Goal: Task Accomplishment & Management: Use online tool/utility

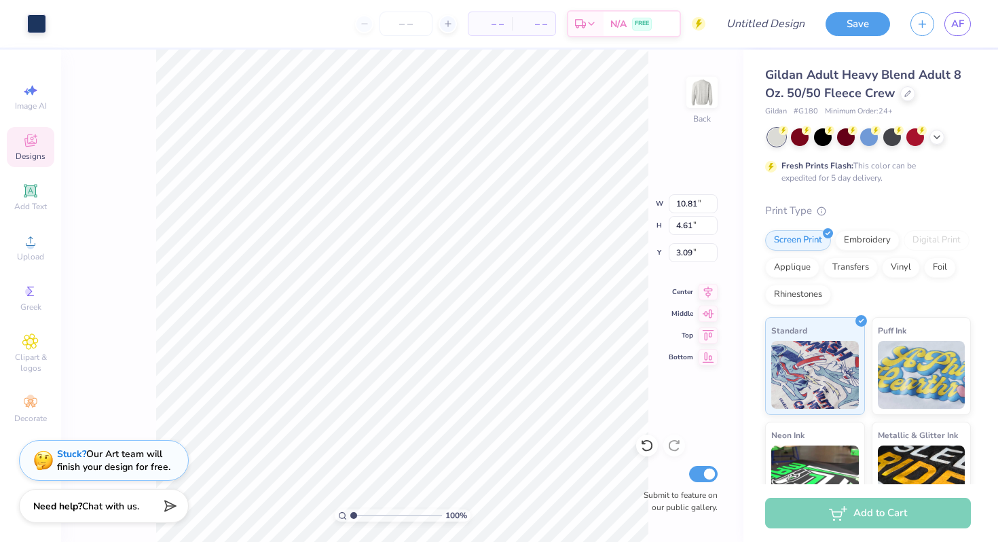
click at [37, 145] on icon at bounding box center [30, 140] width 16 height 16
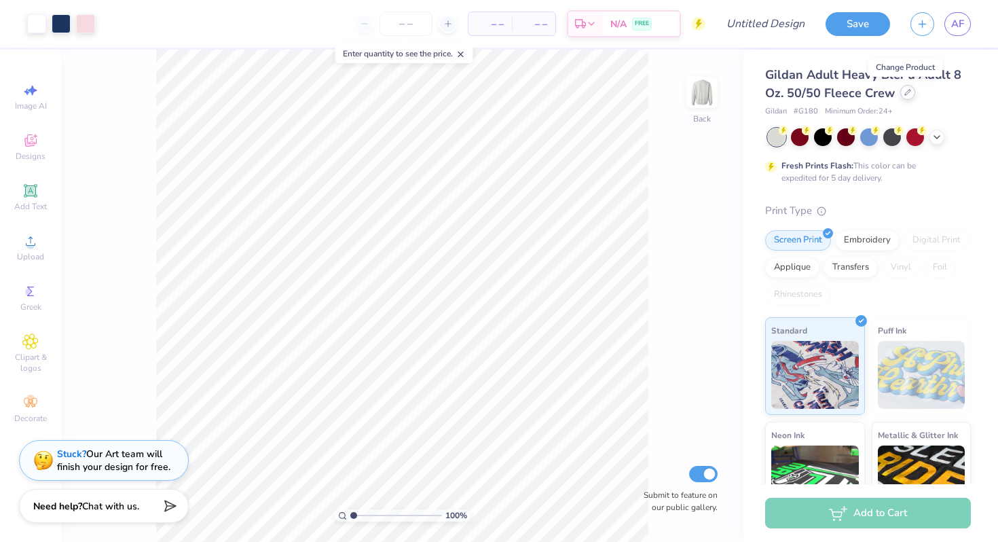
click at [904, 96] on div at bounding box center [907, 92] width 15 height 15
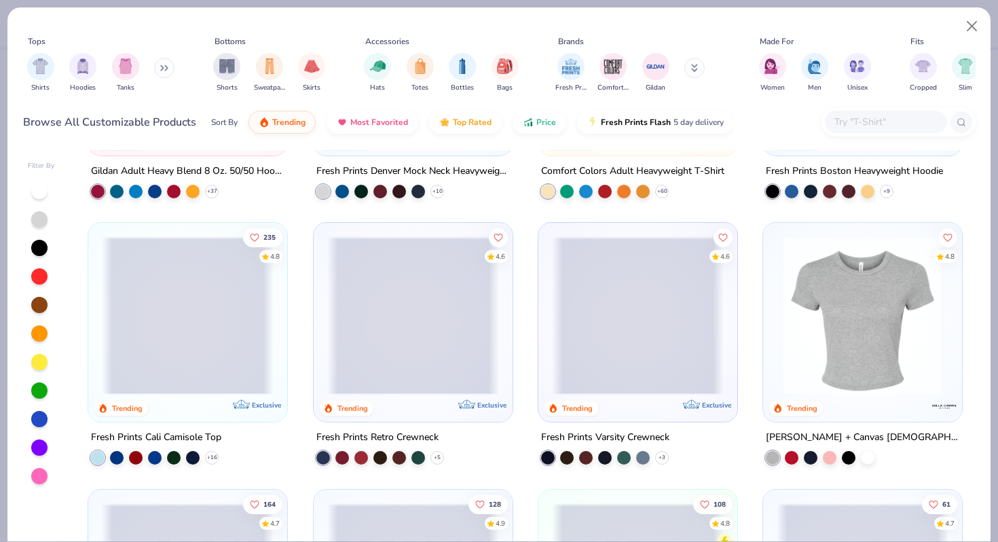
scroll to position [223, 0]
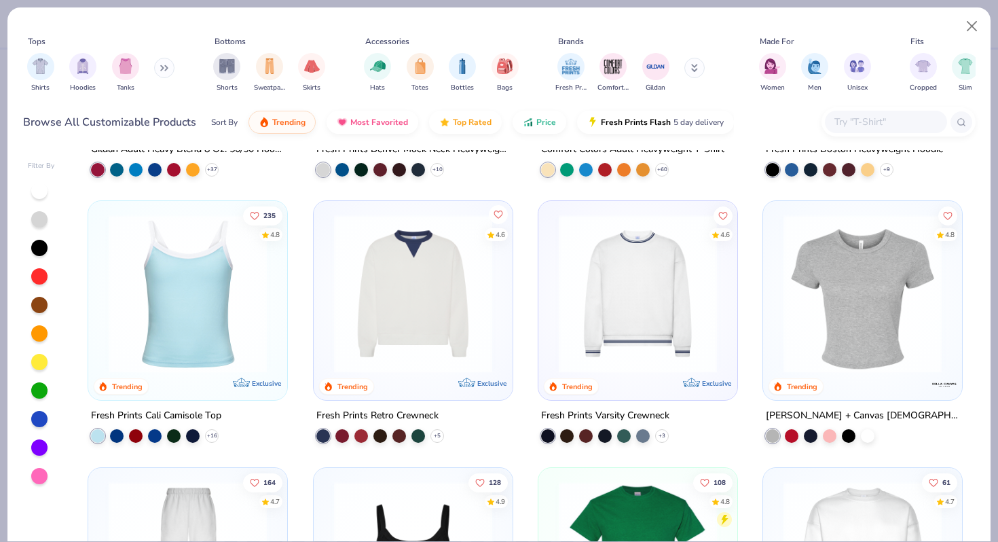
click at [495, 210] on icon "Like" at bounding box center [498, 215] width 10 height 10
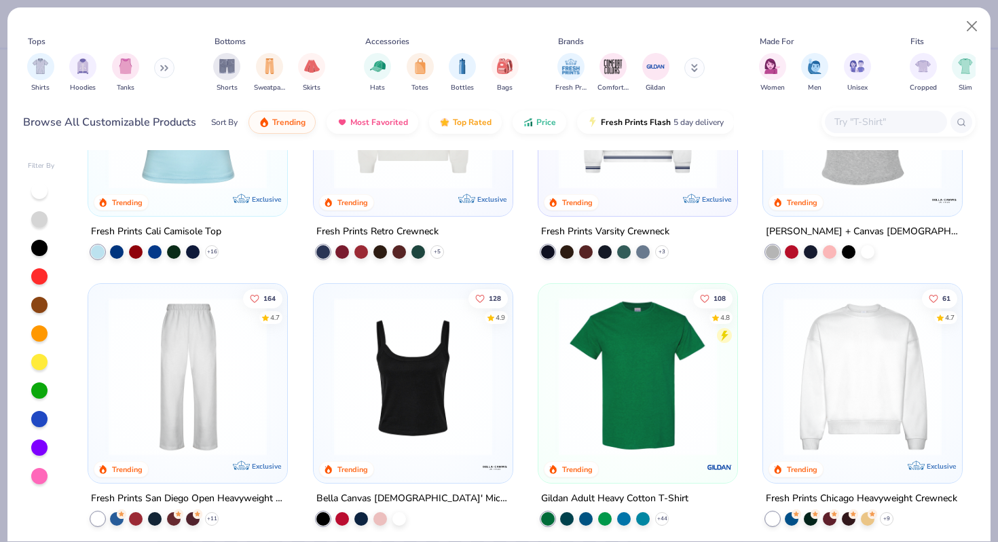
scroll to position [452, 0]
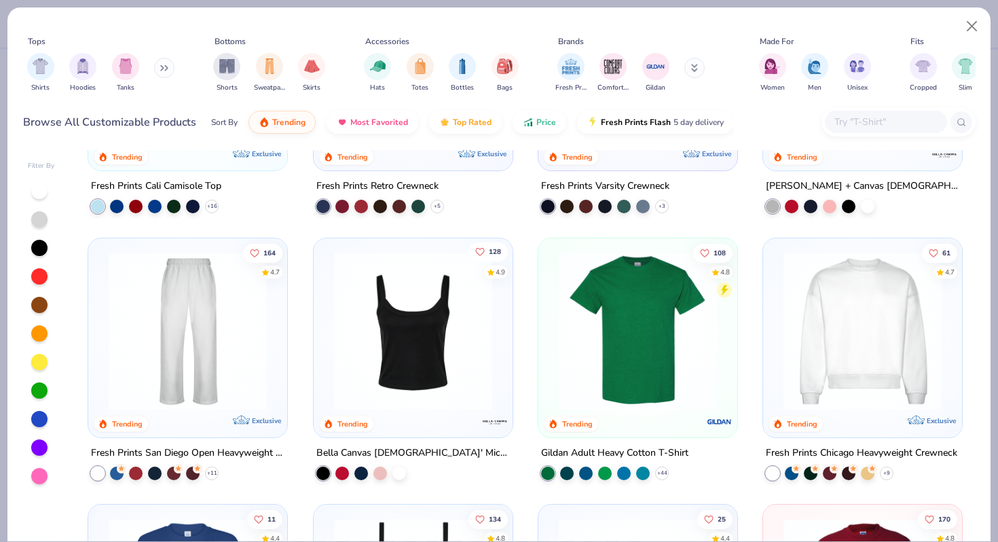
click at [479, 248] on icon "Like" at bounding box center [479, 251] width 10 height 10
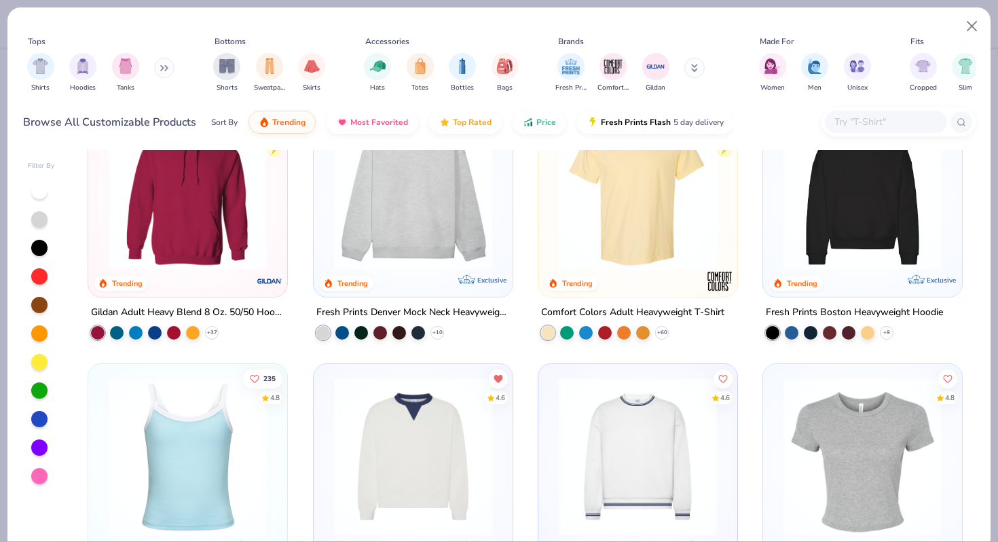
scroll to position [0, 0]
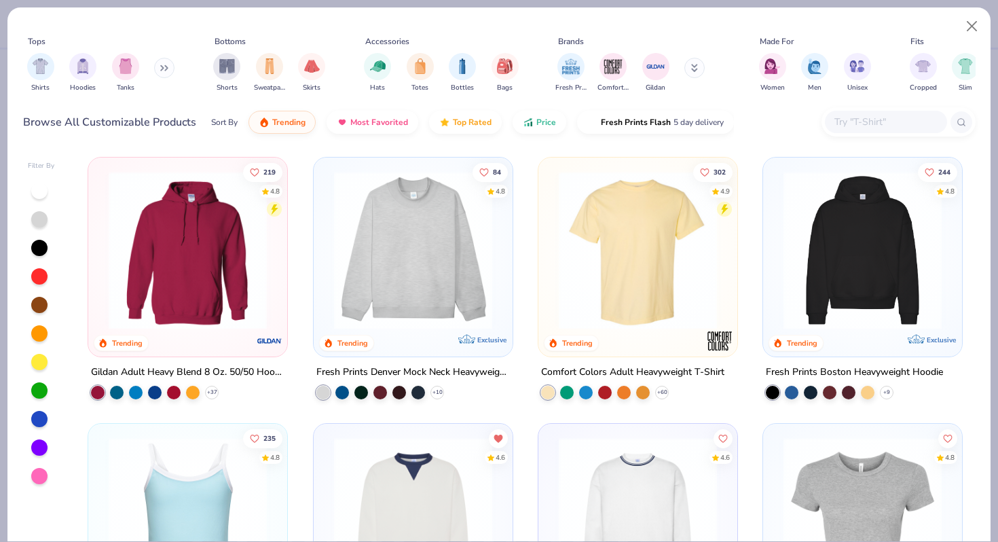
click at [440, 257] on img at bounding box center [413, 250] width 172 height 158
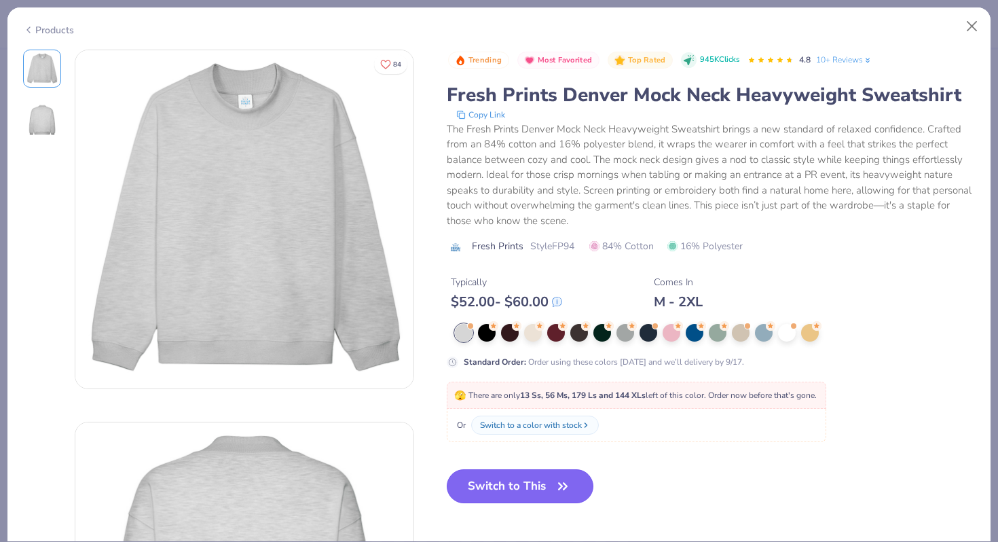
click at [518, 488] on button "Switch to This" at bounding box center [520, 486] width 147 height 34
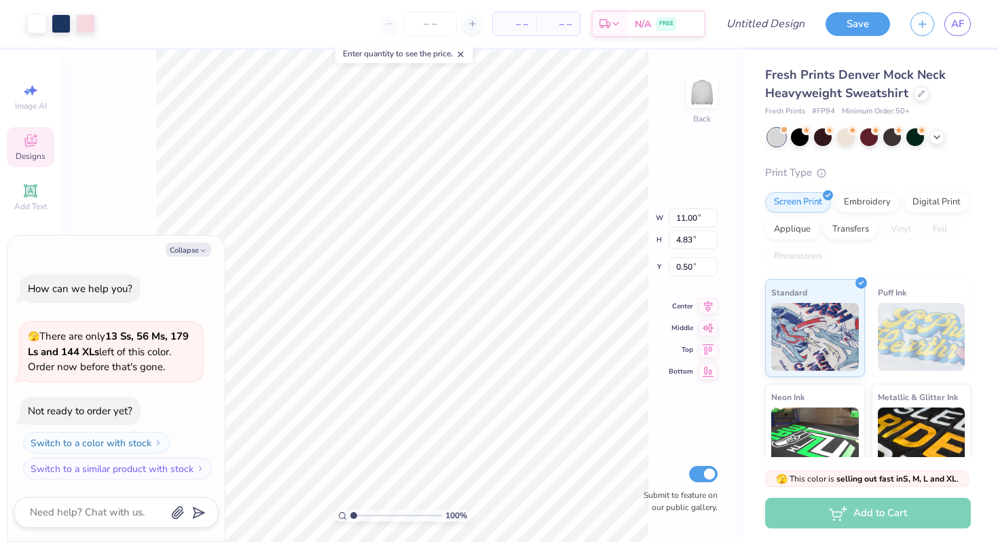
type textarea "x"
type input "2.70"
click at [43, 145] on div "Designs" at bounding box center [31, 147] width 48 height 40
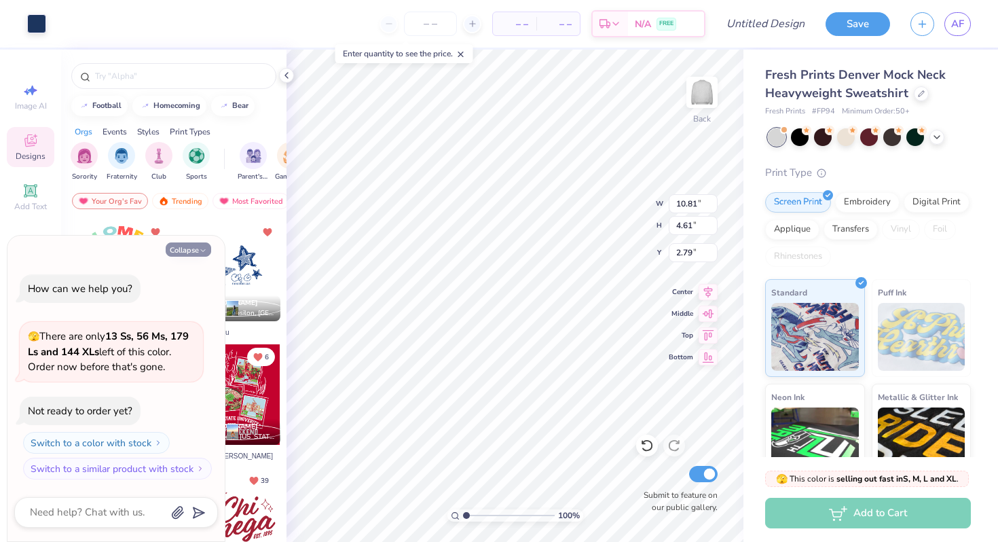
click at [193, 244] on button "Collapse" at bounding box center [188, 249] width 45 height 14
type textarea "x"
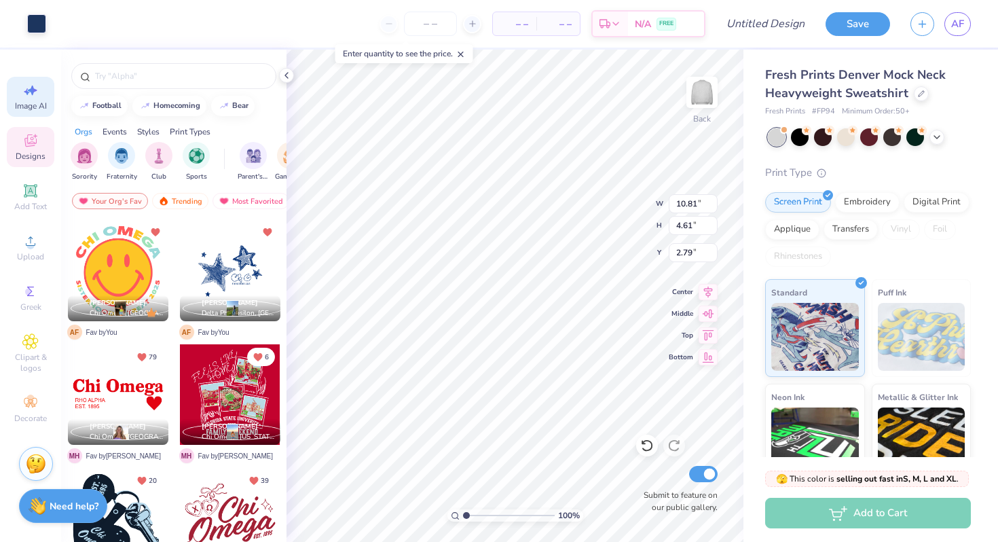
click at [29, 96] on icon at bounding box center [30, 90] width 16 height 16
select select "4"
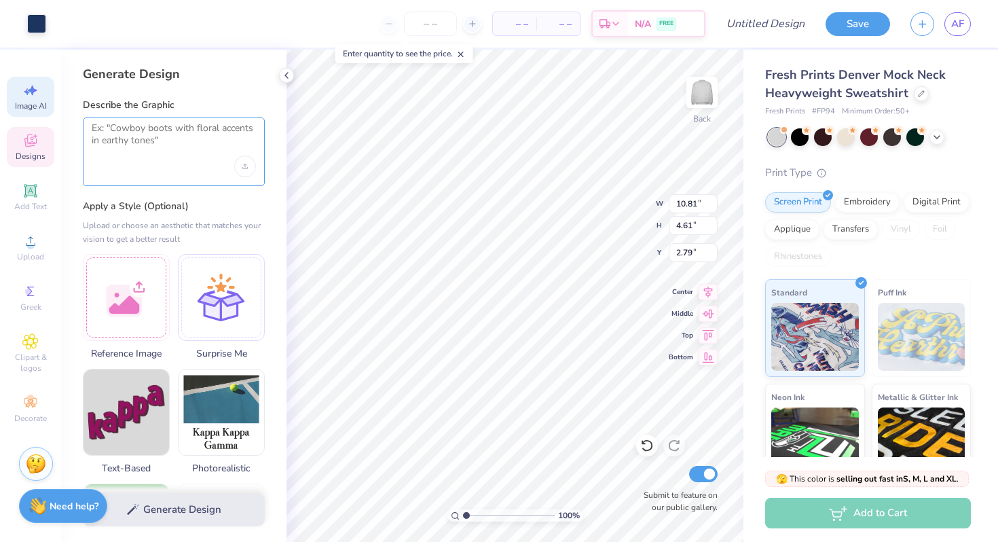
click at [188, 130] on textarea at bounding box center [174, 139] width 164 height 34
click at [35, 138] on icon at bounding box center [30, 140] width 16 height 16
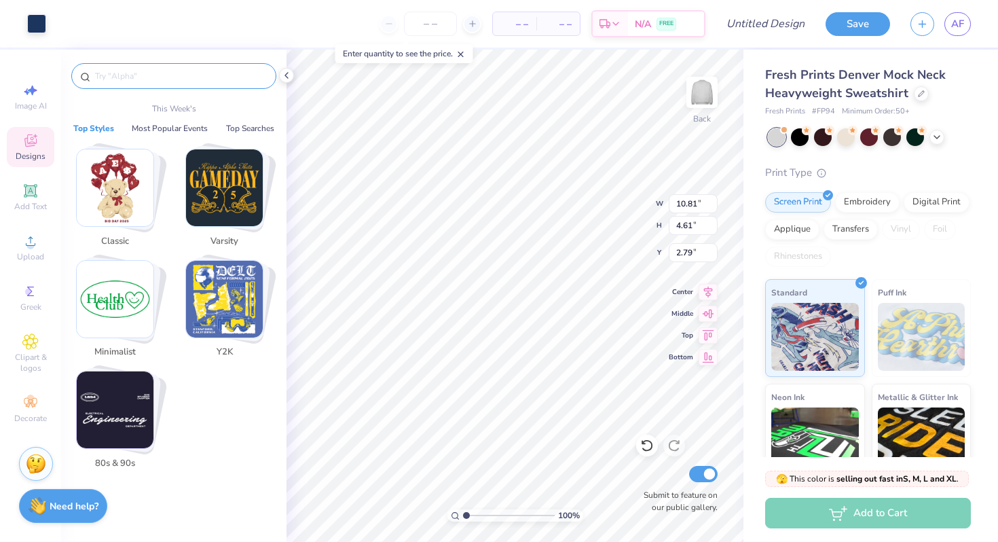
click at [178, 69] on input "text" at bounding box center [181, 76] width 174 height 14
click at [238, 195] on img "Stack Card Button Varsity" at bounding box center [224, 187] width 77 height 77
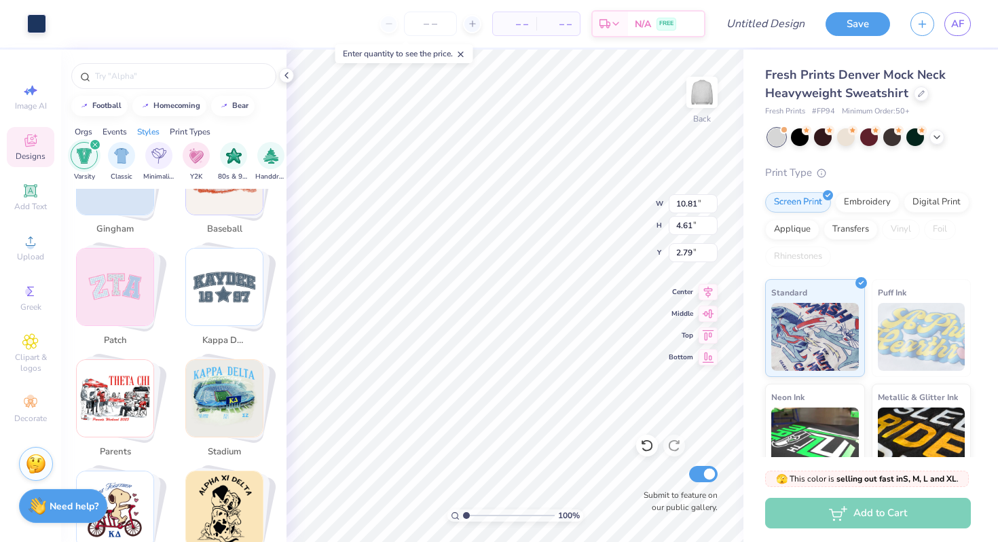
scroll to position [1854, 0]
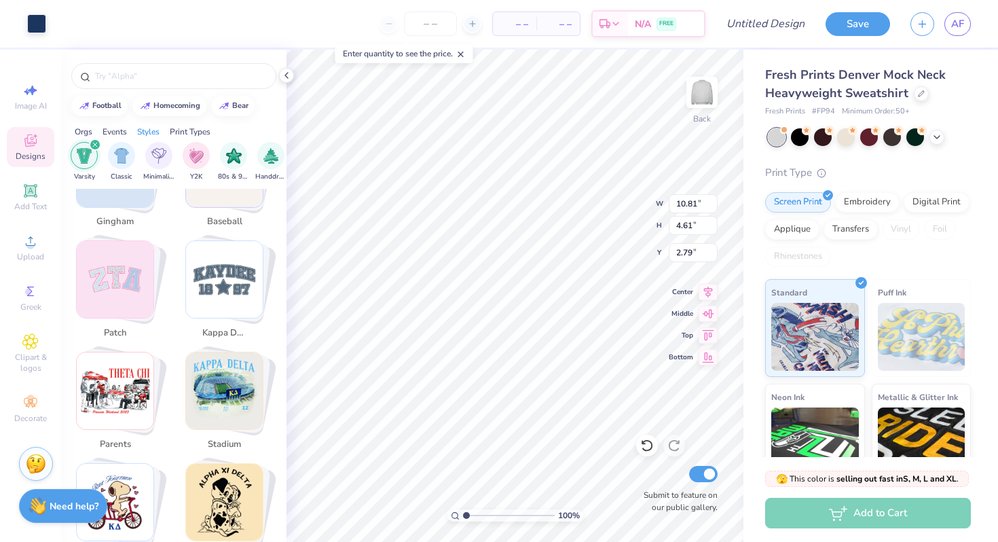
click at [132, 263] on img "Stack Card Button patch" at bounding box center [115, 279] width 77 height 77
click at [126, 268] on img "Stack Card Button patch" at bounding box center [115, 279] width 77 height 77
click at [104, 244] on img "Stack Card Button patch" at bounding box center [115, 279] width 77 height 77
click at [136, 249] on img "Stack Card Button patch" at bounding box center [115, 279] width 77 height 77
click at [117, 255] on img "Stack Card Button patch" at bounding box center [115, 279] width 77 height 77
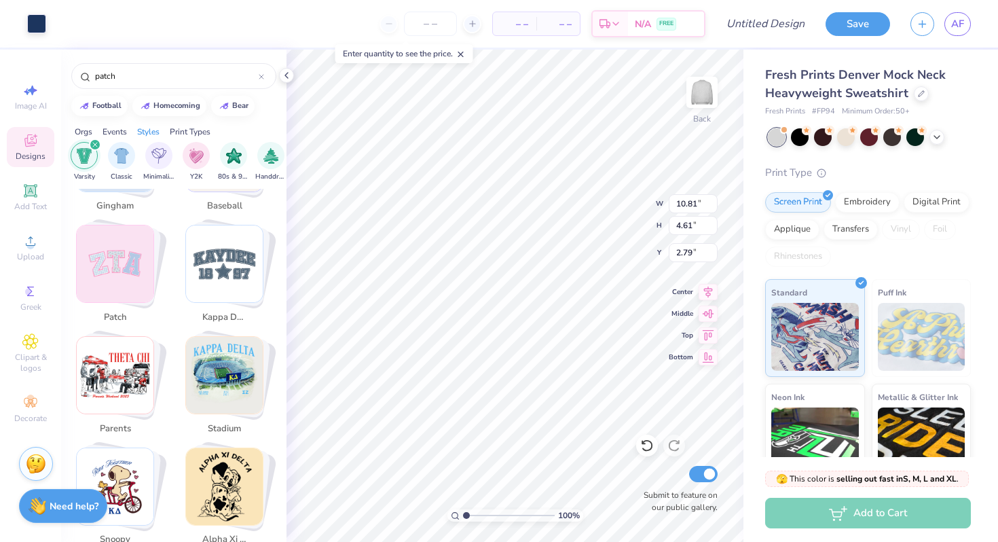
scroll to position [1871, 0]
click at [115, 240] on img "Stack Card Button patch" at bounding box center [115, 262] width 77 height 77
click at [105, 284] on img "Stack Card Button patch" at bounding box center [115, 262] width 77 height 77
click at [107, 309] on span "patch" at bounding box center [115, 316] width 44 height 14
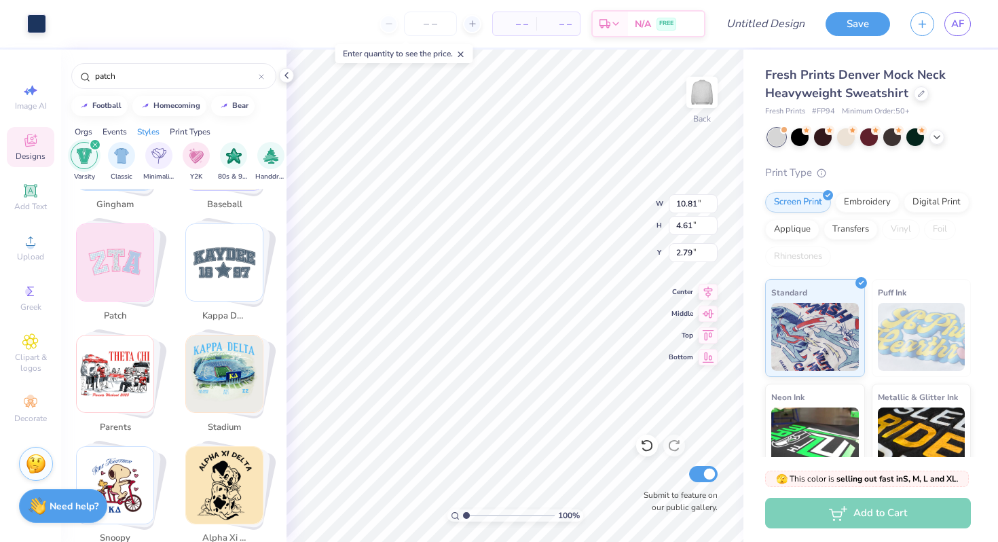
click at [124, 309] on span "patch" at bounding box center [115, 316] width 44 height 14
drag, startPoint x: 153, startPoint y: 240, endPoint x: 128, endPoint y: 282, distance: 49.0
click at [128, 283] on div "Stack Card Button patch" at bounding box center [115, 262] width 78 height 78
click at [130, 387] on img "Stack Card Button parents" at bounding box center [115, 373] width 77 height 77
click at [130, 248] on img "Stack Card Button patch" at bounding box center [115, 262] width 77 height 77
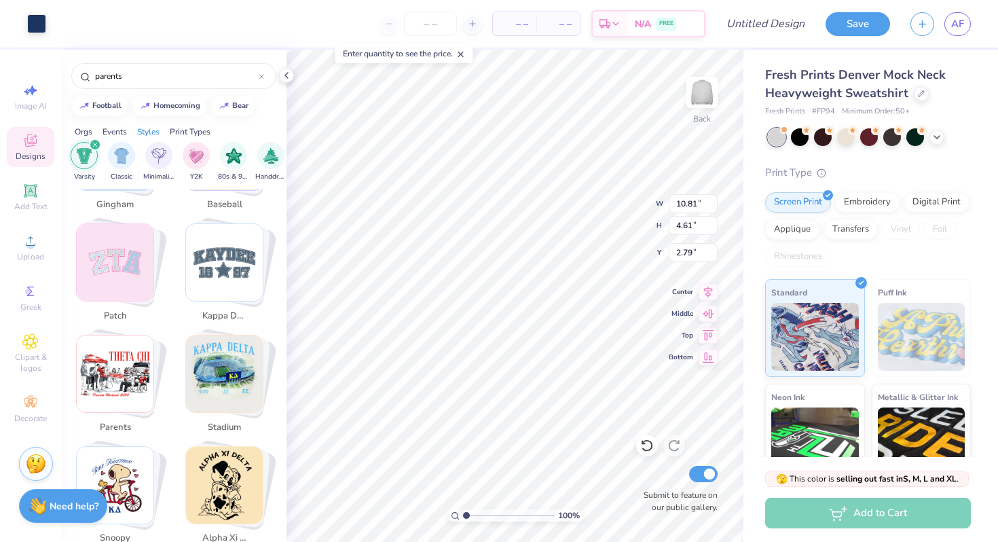
type input "patch"
type input "2.75"
click at [111, 270] on img "Stack Card Button patch" at bounding box center [115, 262] width 77 height 77
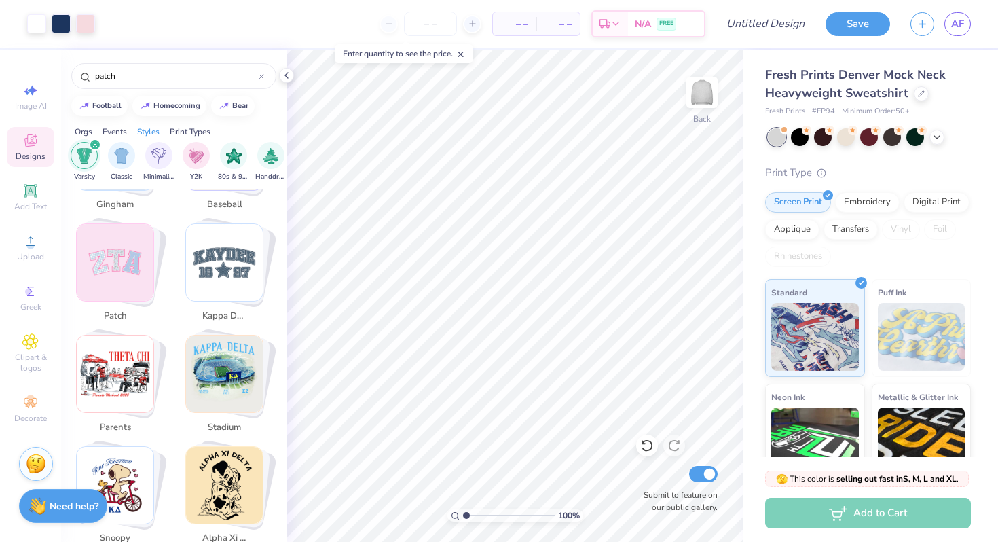
click at [111, 270] on img "Stack Card Button patch" at bounding box center [115, 262] width 77 height 77
click at [113, 229] on img "Stack Card Button patch" at bounding box center [115, 262] width 77 height 77
click at [242, 248] on img "Stack Card Button kappa delta" at bounding box center [224, 262] width 77 height 77
click at [127, 263] on img "Stack Card Button patch" at bounding box center [115, 262] width 77 height 77
type input "patch"
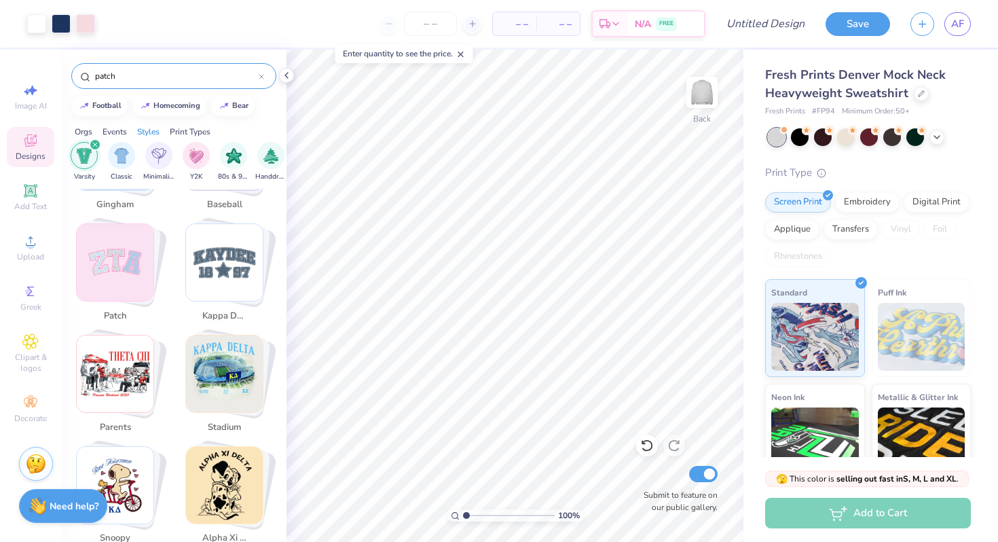
click at [159, 80] on input "patch" at bounding box center [176, 76] width 165 height 14
click at [124, 248] on img "Stack Card Button patch" at bounding box center [115, 262] width 77 height 77
click at [31, 204] on span "Add Text" at bounding box center [30, 206] width 33 height 11
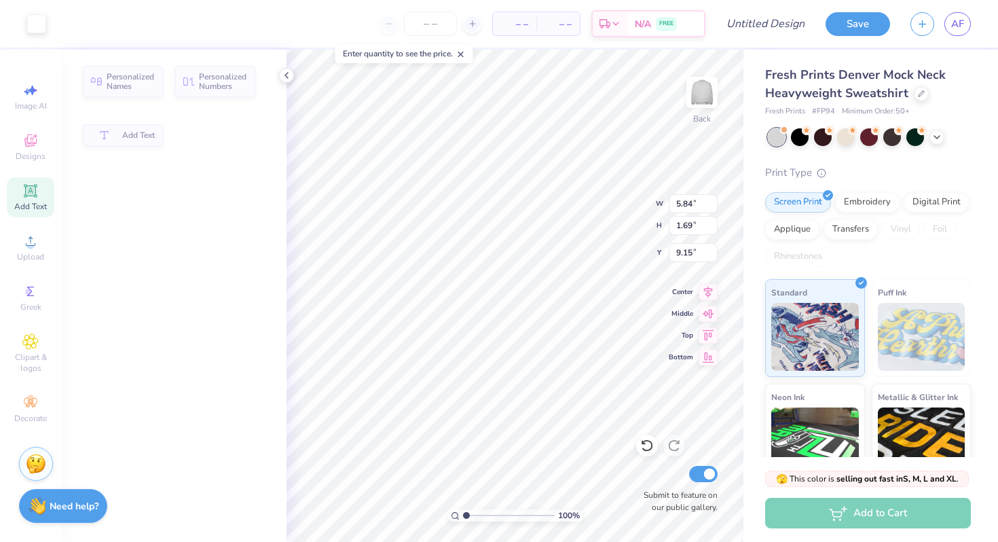
type input "5.84"
type input "1.69"
type input "9.15"
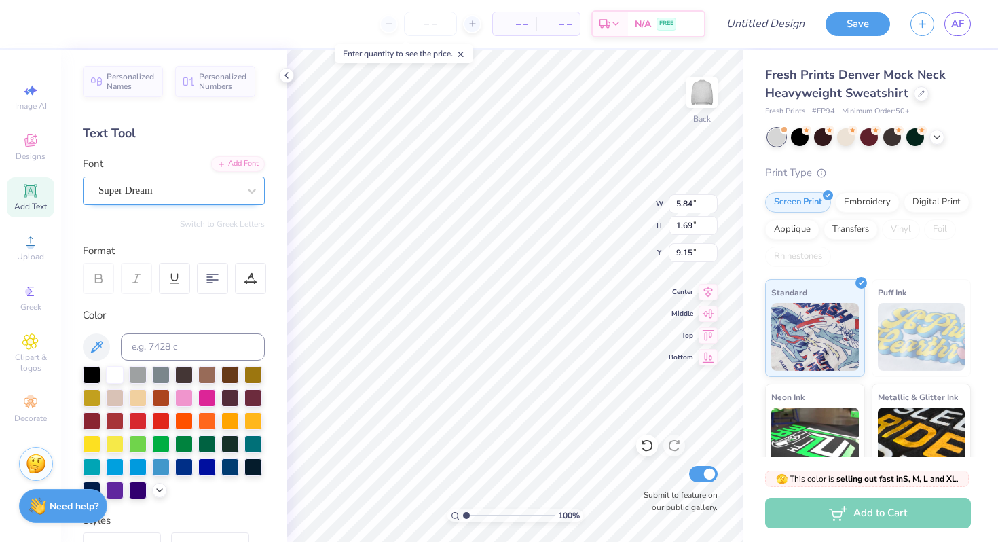
click at [228, 187] on div "Super Dream" at bounding box center [168, 190] width 143 height 21
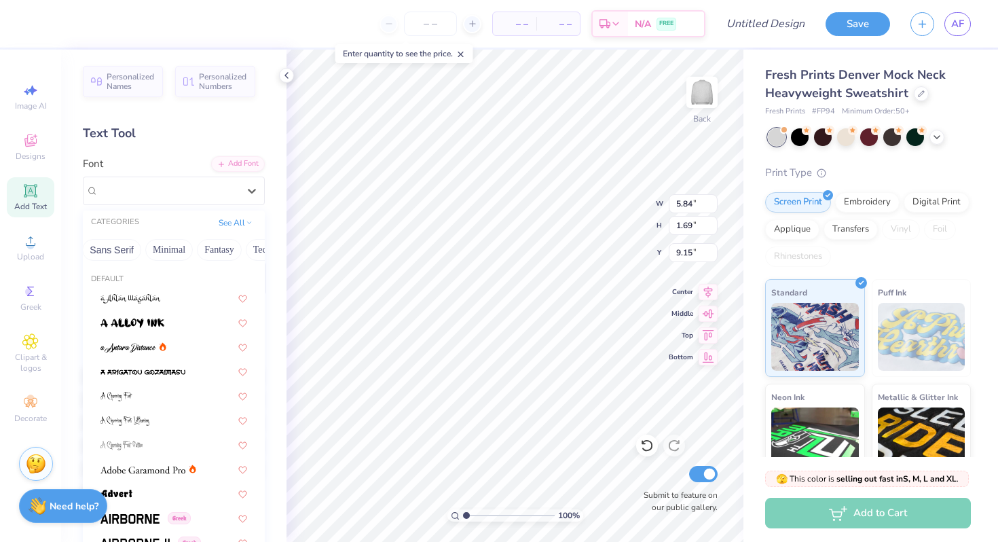
scroll to position [0, 403]
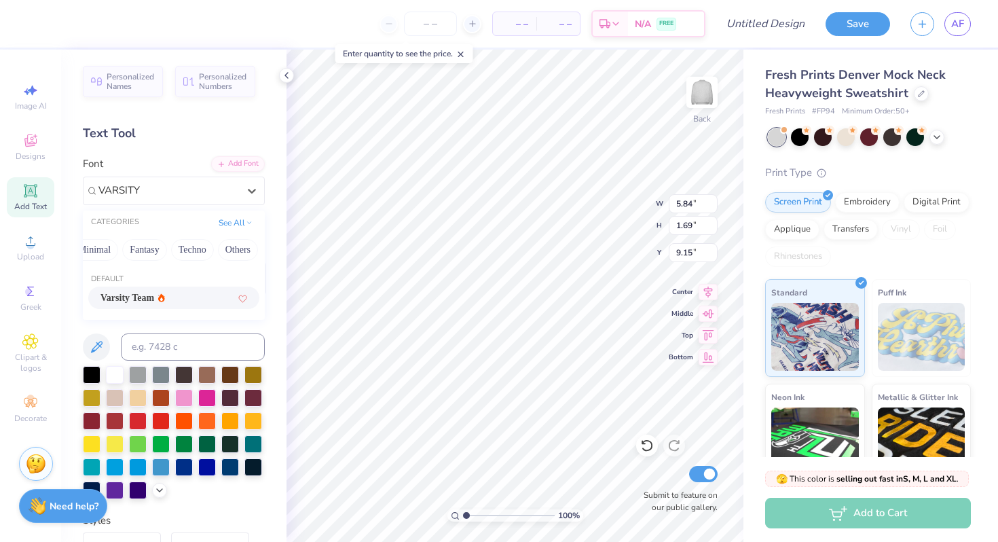
click at [179, 297] on div "Varsity Team" at bounding box center [173, 297] width 147 height 14
type input "VARSITY"
type input "5.80"
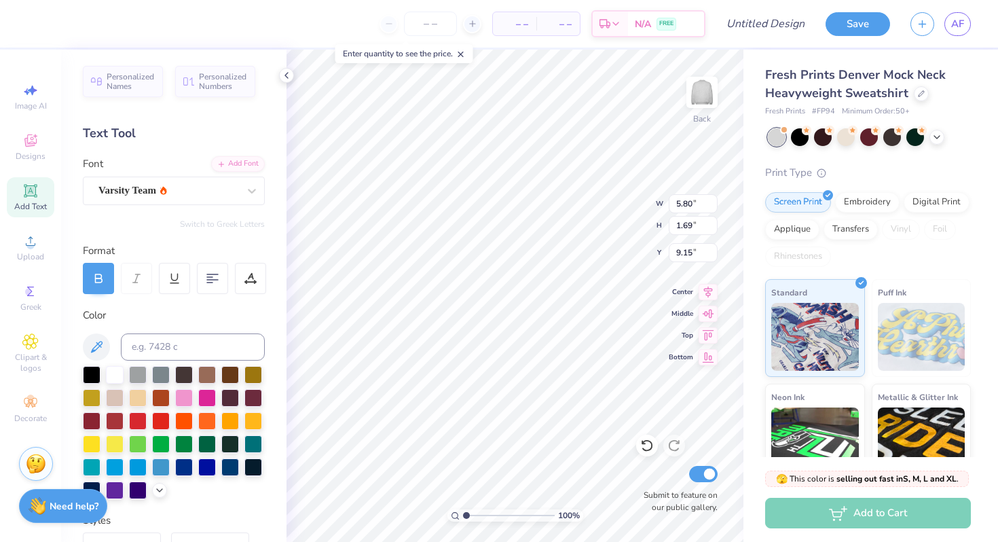
type textarea "CHI O"
click at [903, 325] on img at bounding box center [922, 337] width 88 height 68
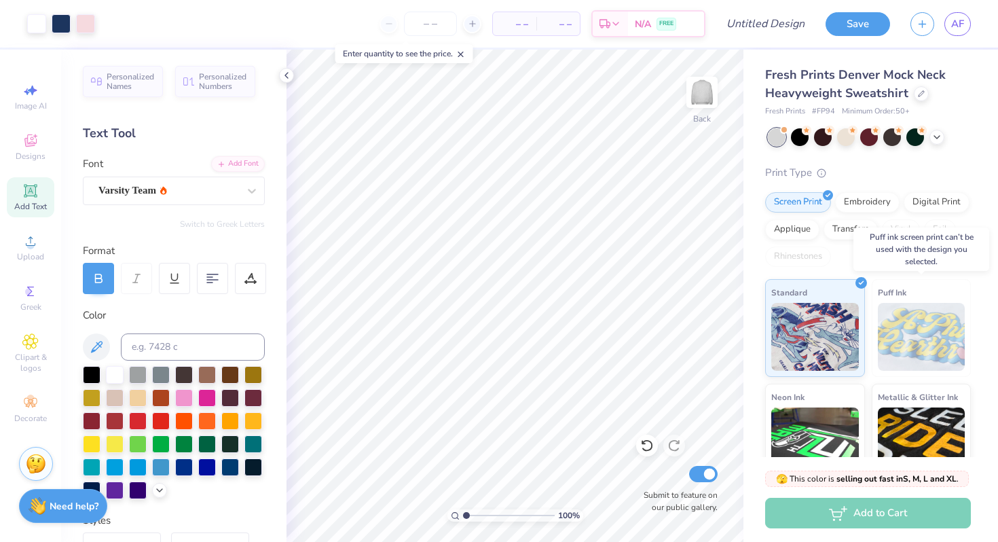
click at [931, 324] on img at bounding box center [922, 337] width 88 height 68
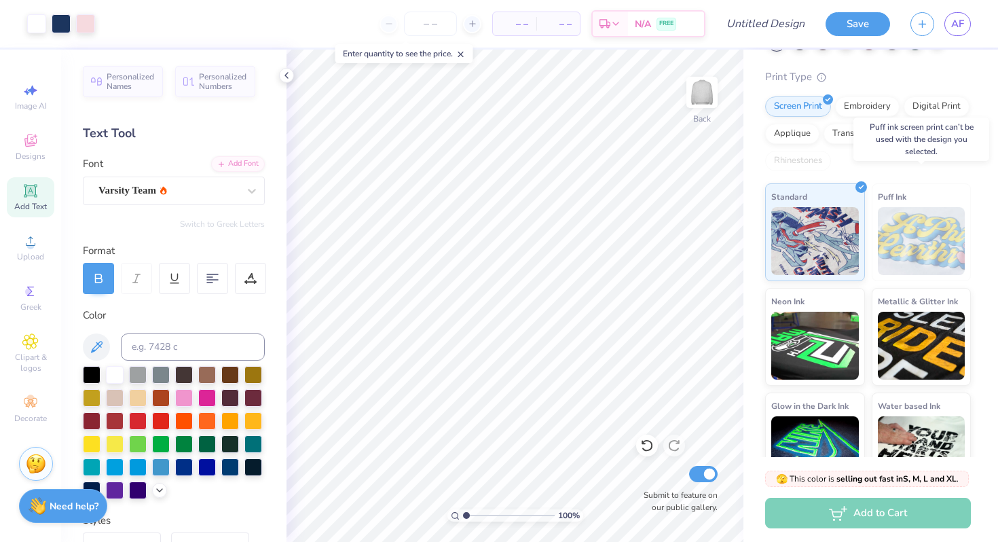
scroll to position [129, 0]
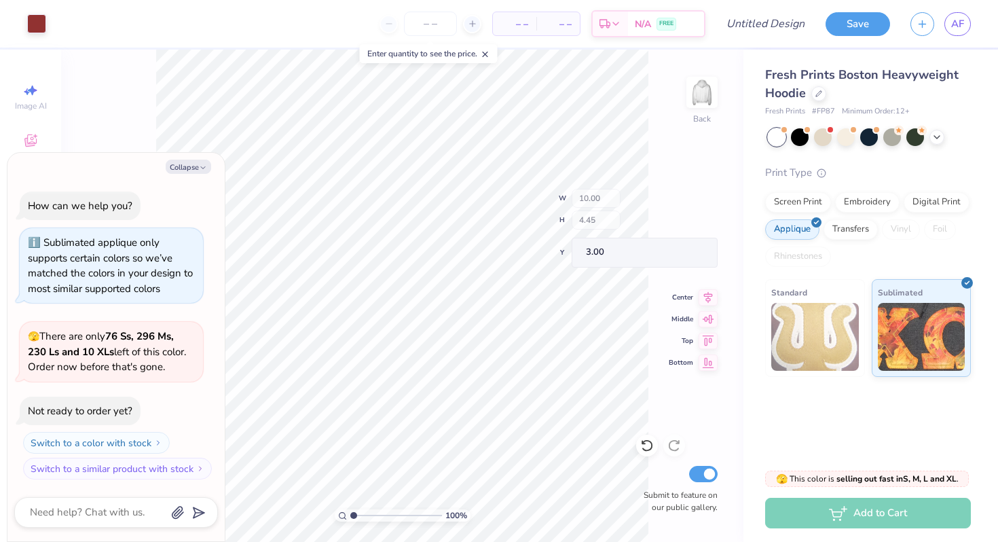
type textarea "x"
type input "3.43"
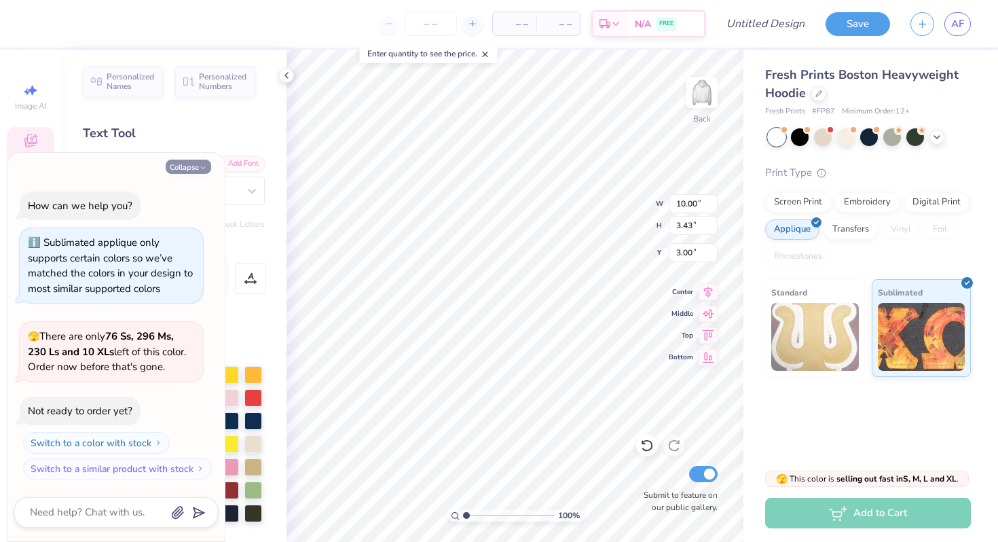
click at [191, 167] on button "Collapse" at bounding box center [188, 166] width 45 height 14
type textarea "x"
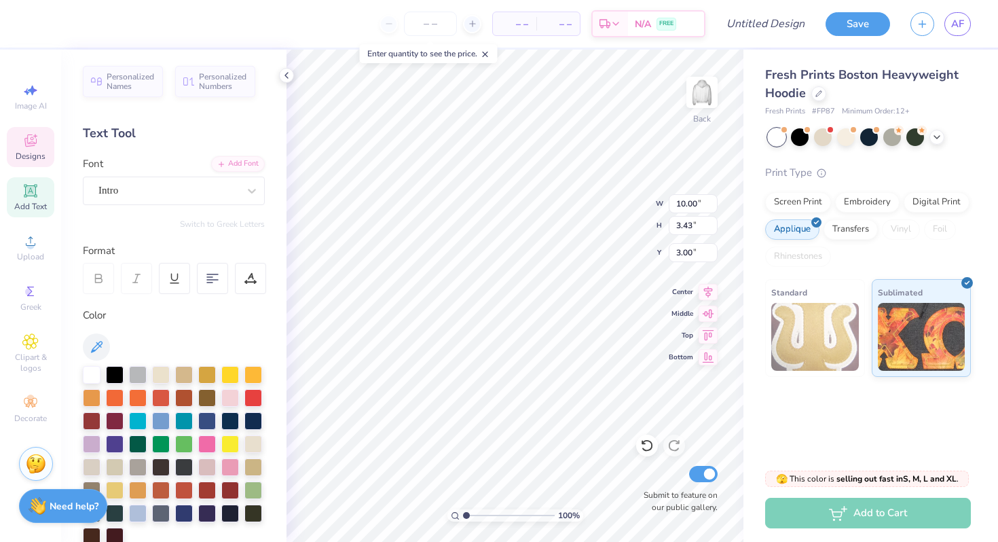
type textarea "1895"
type textarea "c"
type textarea "CHI OMEGA XI ALPHA"
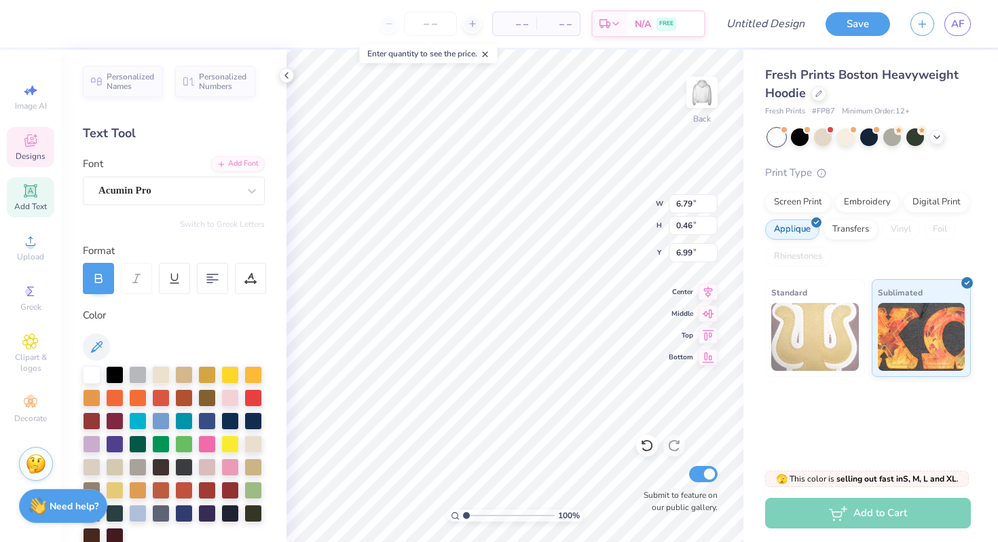
type input "7.25"
click at [560, 195] on div "Hold “Option ⌥” to see the space between elements." at bounding box center [527, 212] width 144 height 39
type input "10.52"
type input "3.44"
type input "3.31"
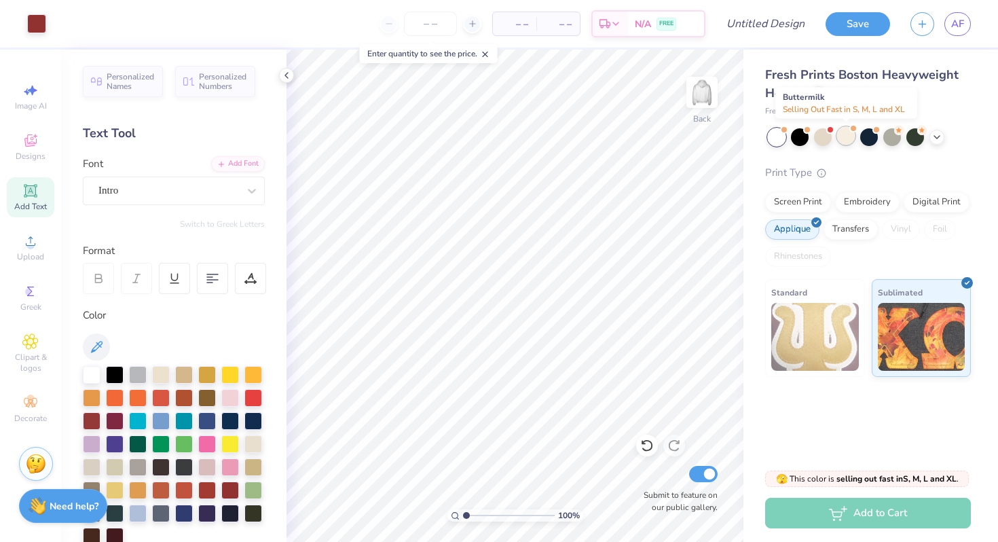
click at [842, 131] on div at bounding box center [846, 136] width 18 height 18
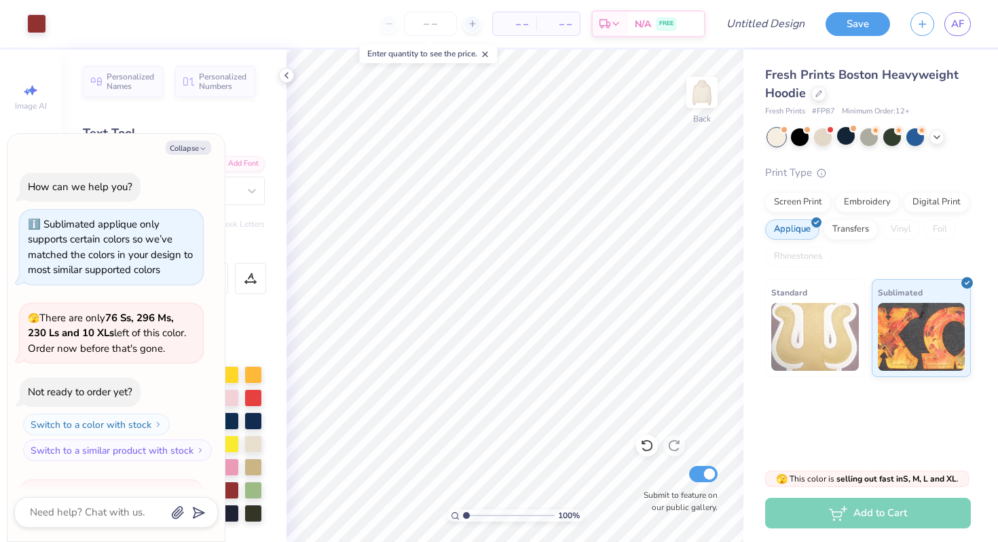
scroll to position [157, 0]
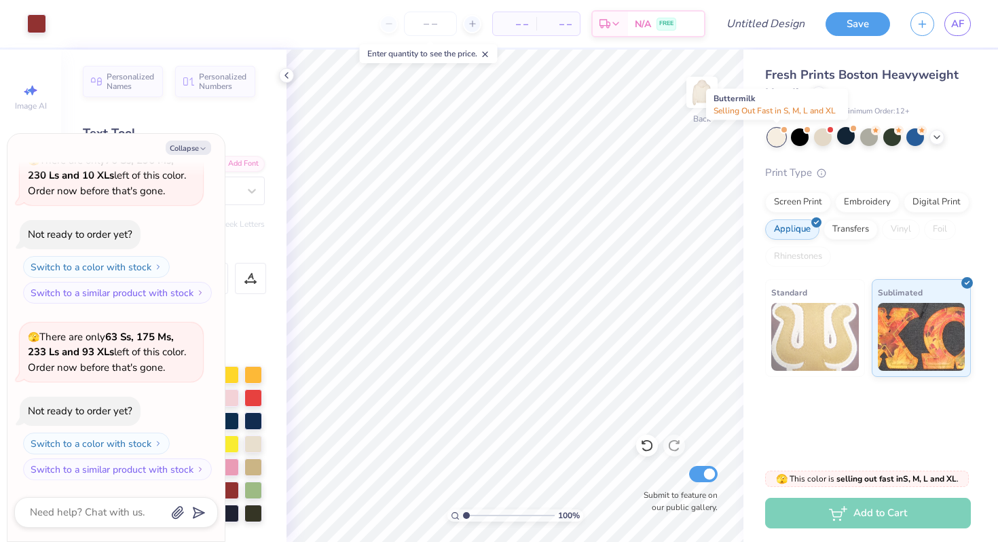
click at [771, 140] on div at bounding box center [777, 137] width 18 height 18
click at [823, 138] on div at bounding box center [823, 136] width 18 height 18
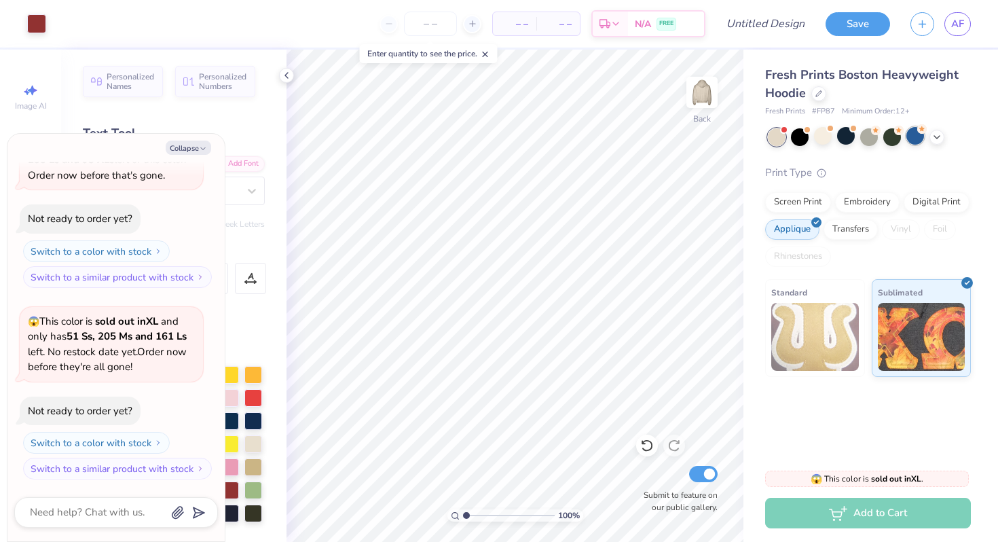
click at [915, 136] on div at bounding box center [915, 136] width 18 height 18
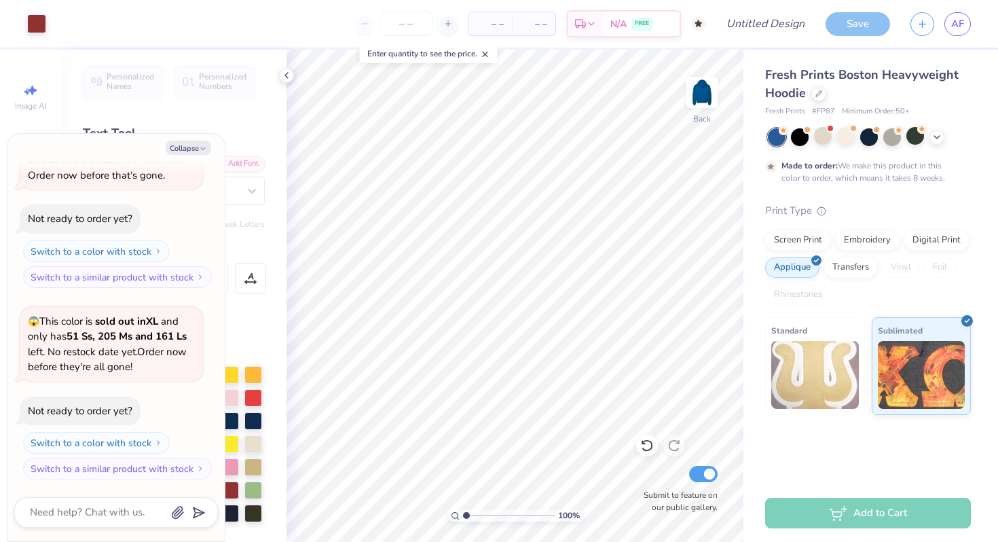
scroll to position [639, 0]
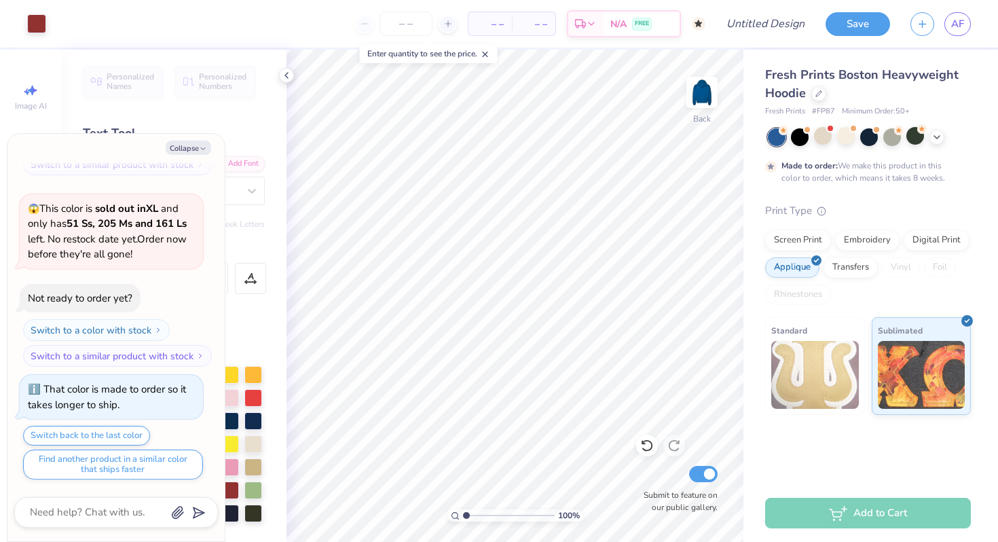
click at [781, 139] on div at bounding box center [777, 137] width 18 height 18
click at [939, 136] on icon at bounding box center [936, 135] width 11 height 11
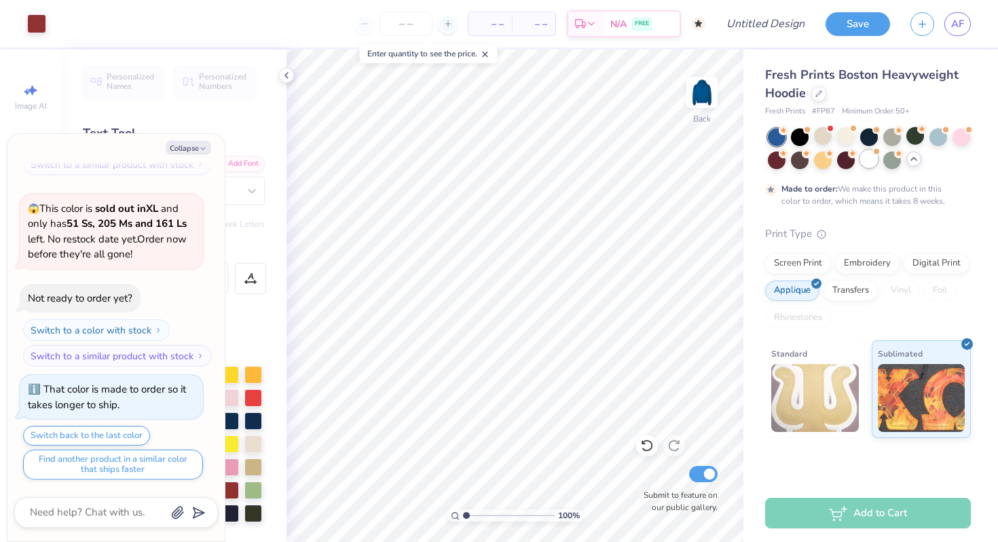
click at [870, 156] on div at bounding box center [869, 159] width 18 height 18
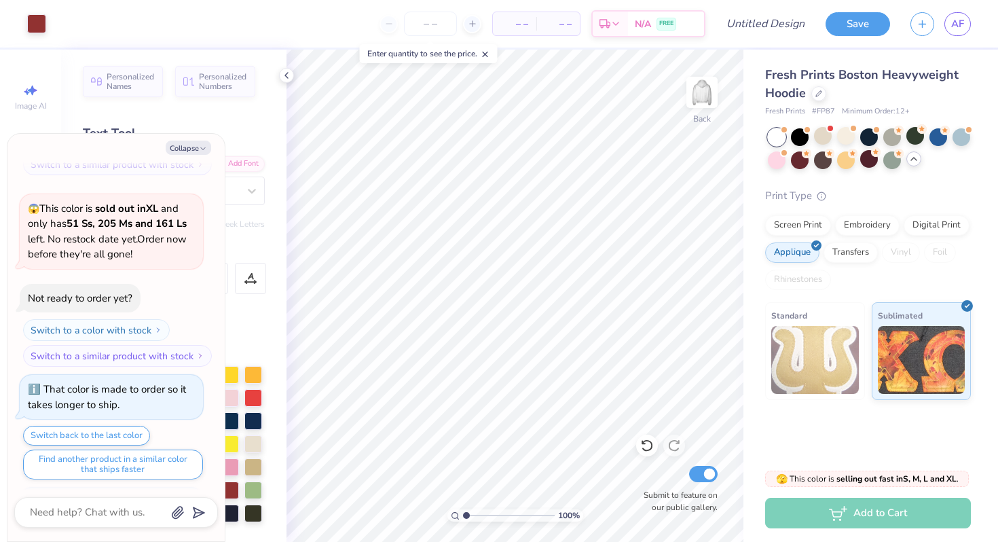
type textarea "x"
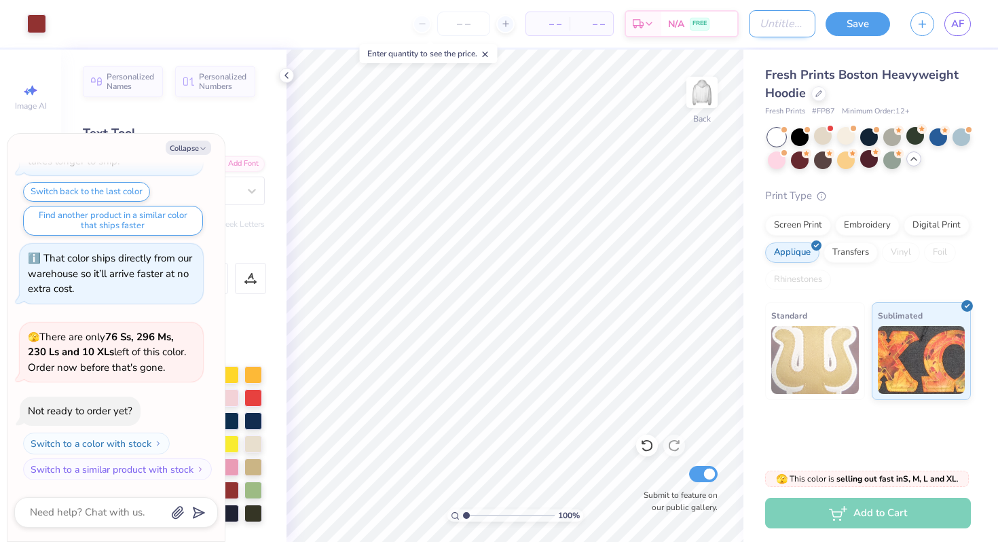
click at [769, 22] on input "Design Title" at bounding box center [782, 23] width 67 height 27
type input "1"
type textarea "x"
type input "18"
type textarea "x"
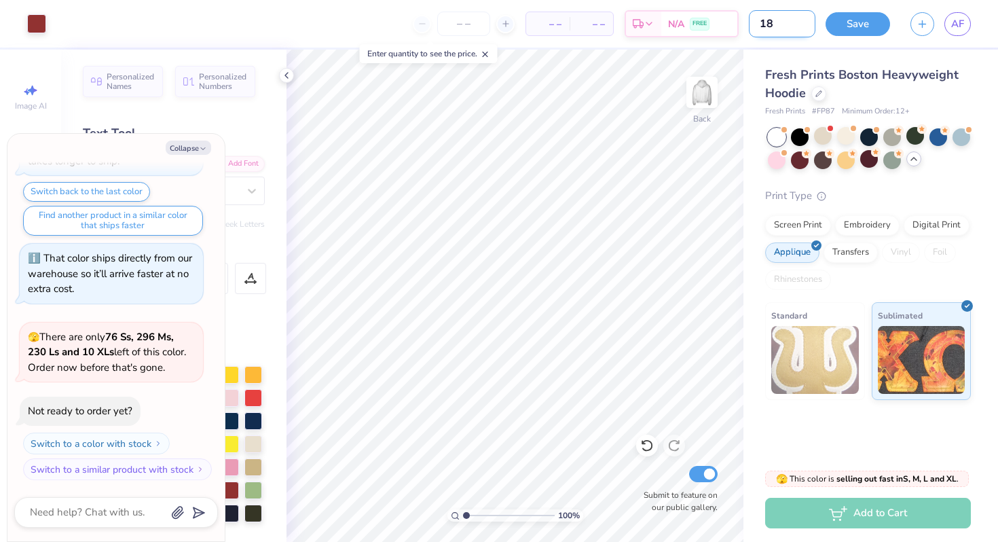
type input "189"
type textarea "x"
type input "1895"
type textarea "x"
type input "1895"
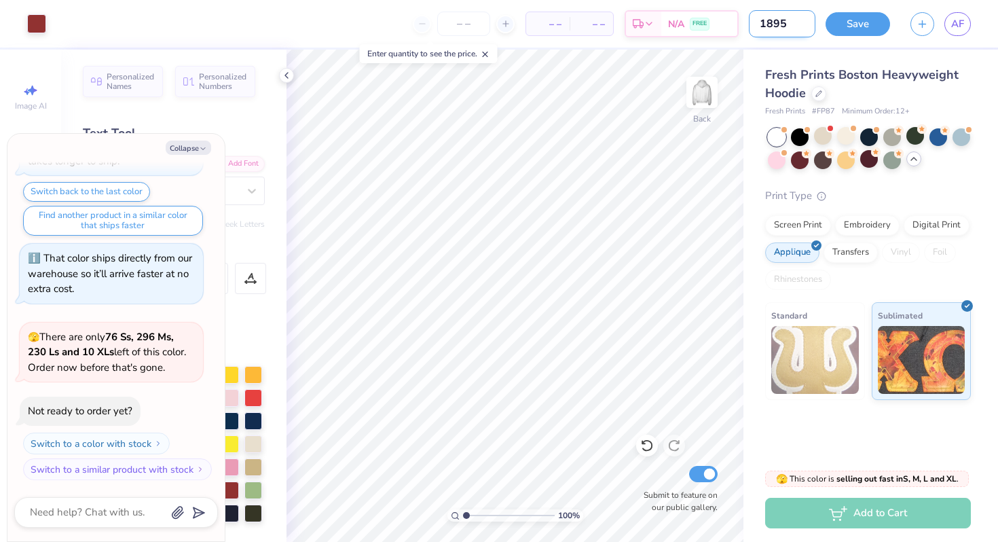
type textarea "x"
type input "1895 H"
type textarea "x"
type input "1895 HO"
type textarea "x"
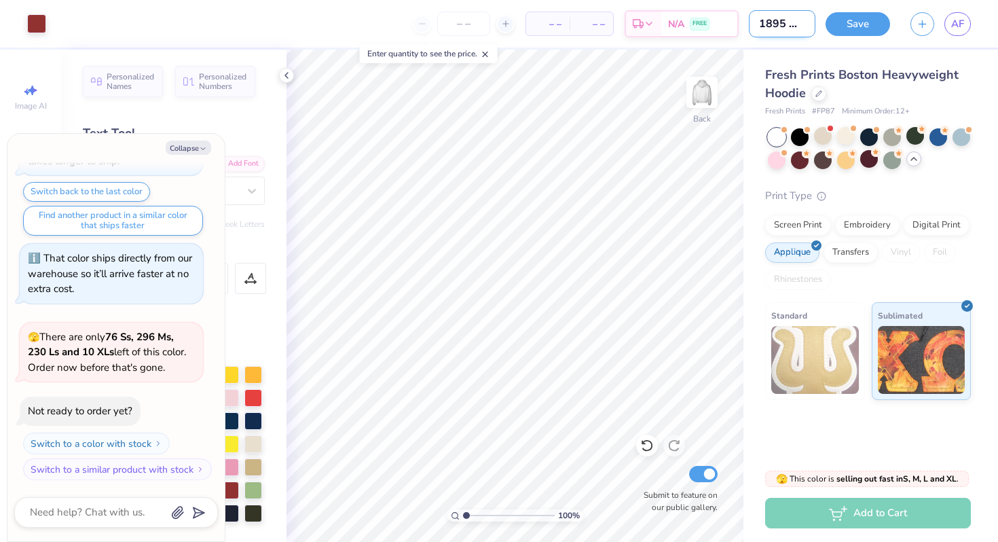
type input "1895 HOO"
type textarea "x"
type input "1895 HOOD"
type textarea "x"
type input "1895 HOODI"
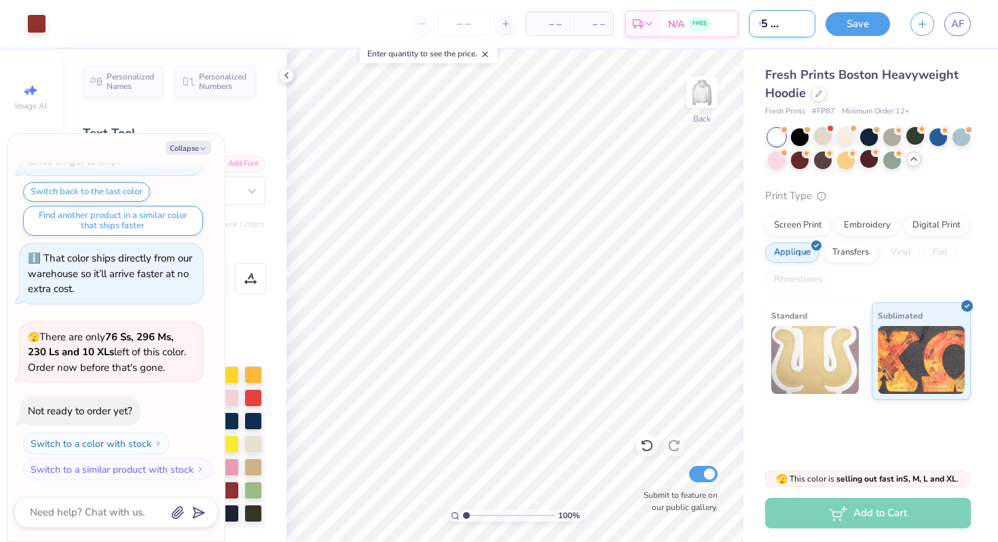
type textarea "x"
type input "1895 HOODIE"
type textarea "x"
type input "1895 HOODIE"
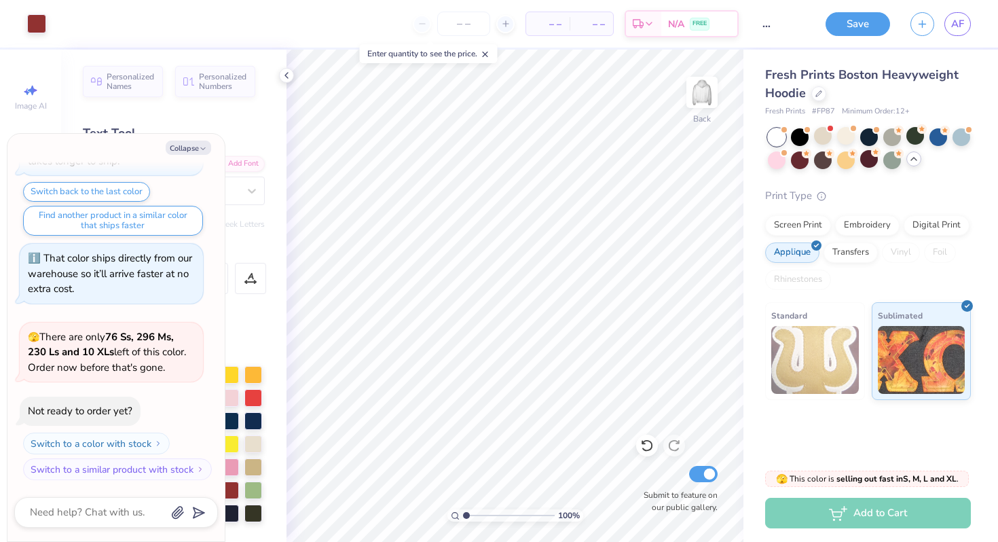
scroll to position [0, 0]
click at [868, 19] on button "Save" at bounding box center [857, 22] width 64 height 24
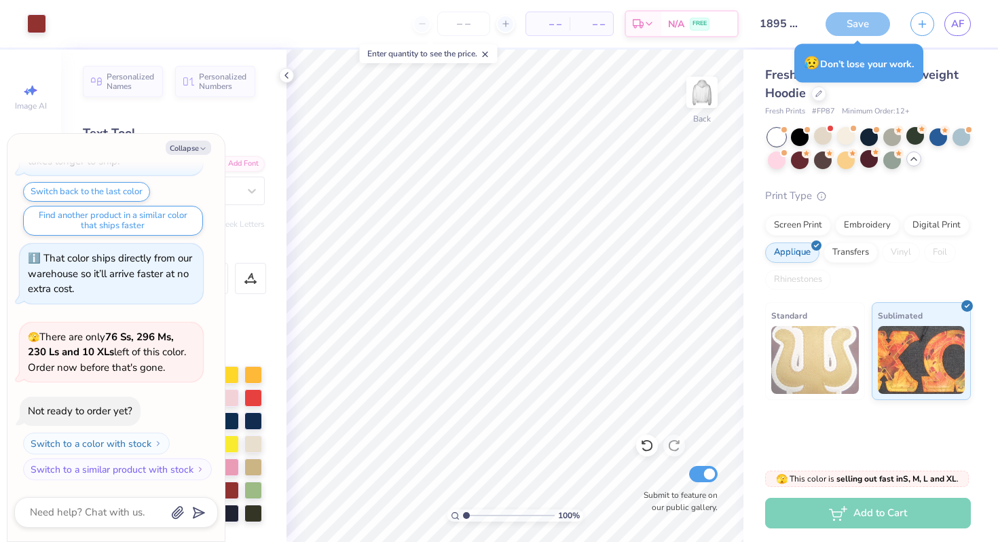
type textarea "x"
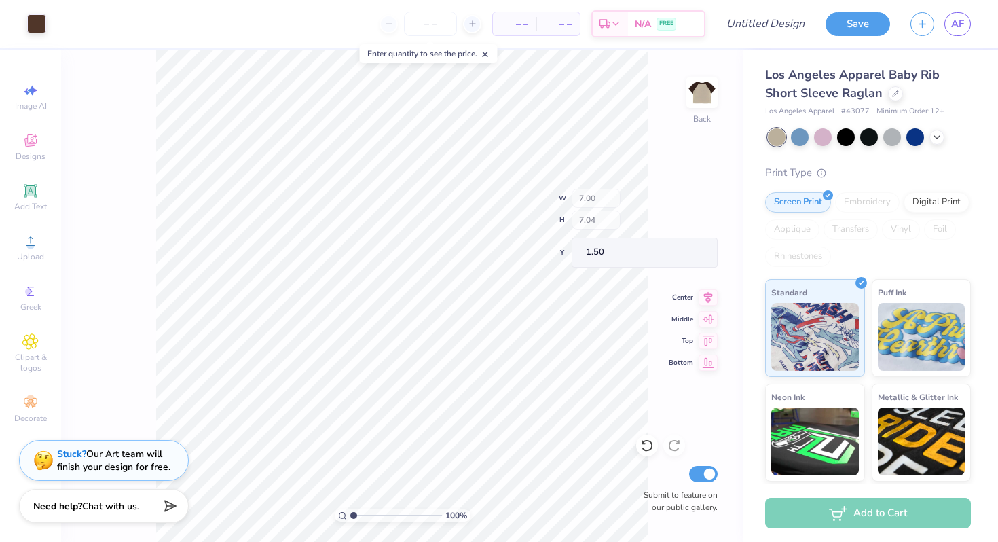
type input "6.73"
type input "4.54"
type input "4.00"
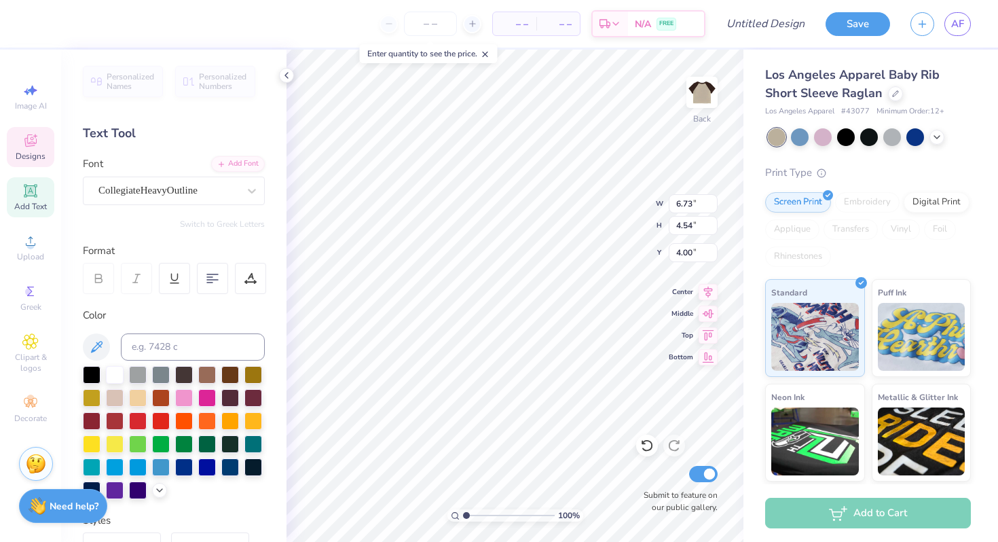
type textarea "2"
type textarea "95"
click at [895, 96] on div at bounding box center [895, 92] width 15 height 15
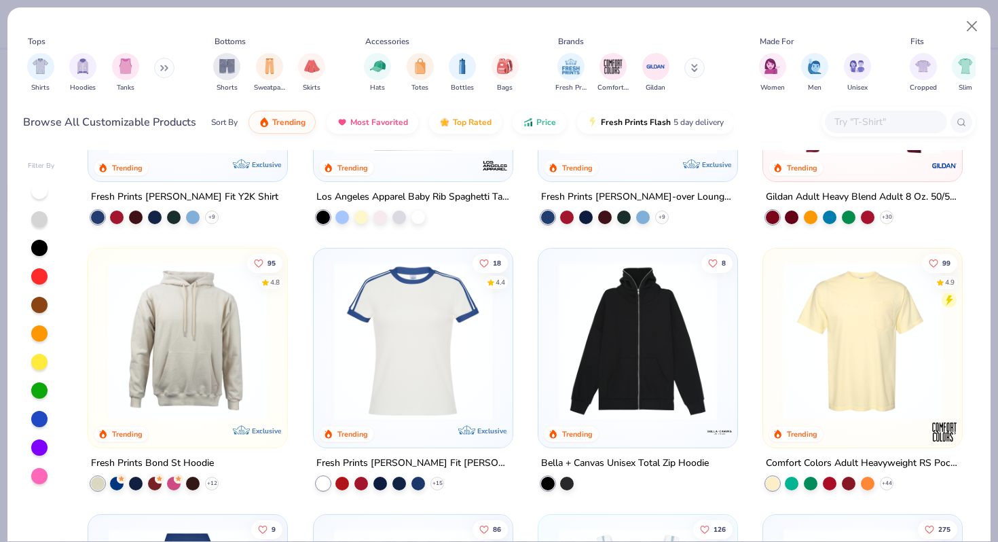
scroll to position [932, 0]
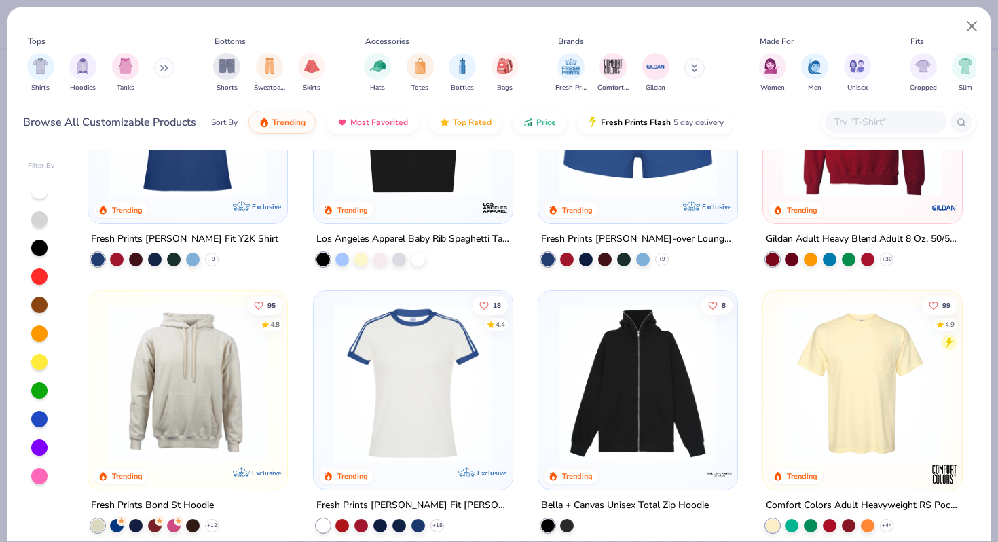
click at [841, 396] on img at bounding box center [862, 383] width 172 height 158
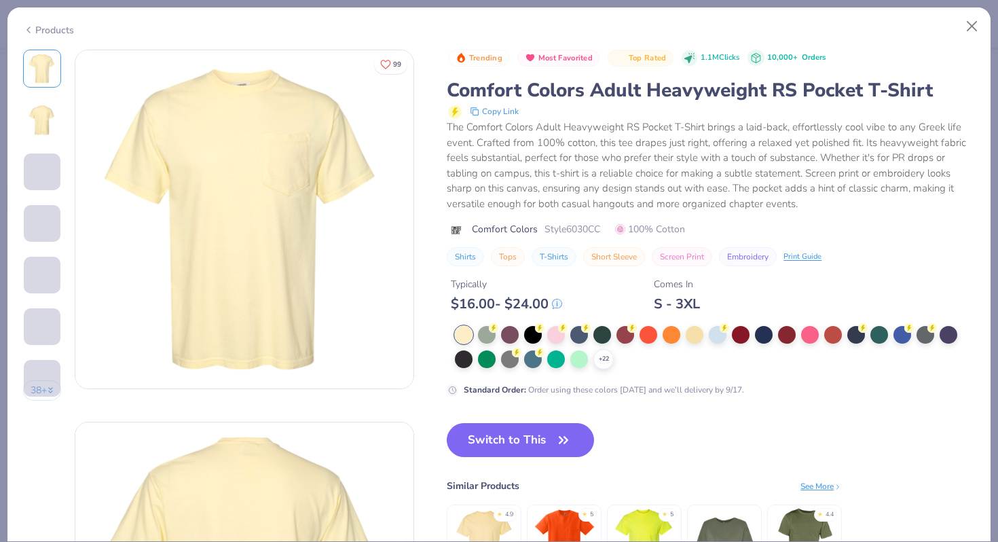
click at [63, 25] on div "Products" at bounding box center [48, 30] width 51 height 14
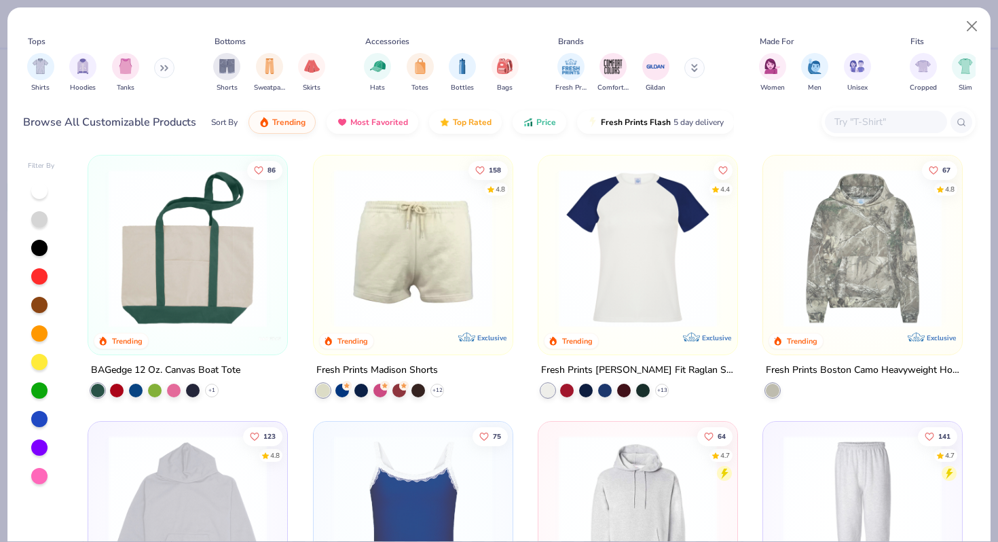
scroll to position [1869, 0]
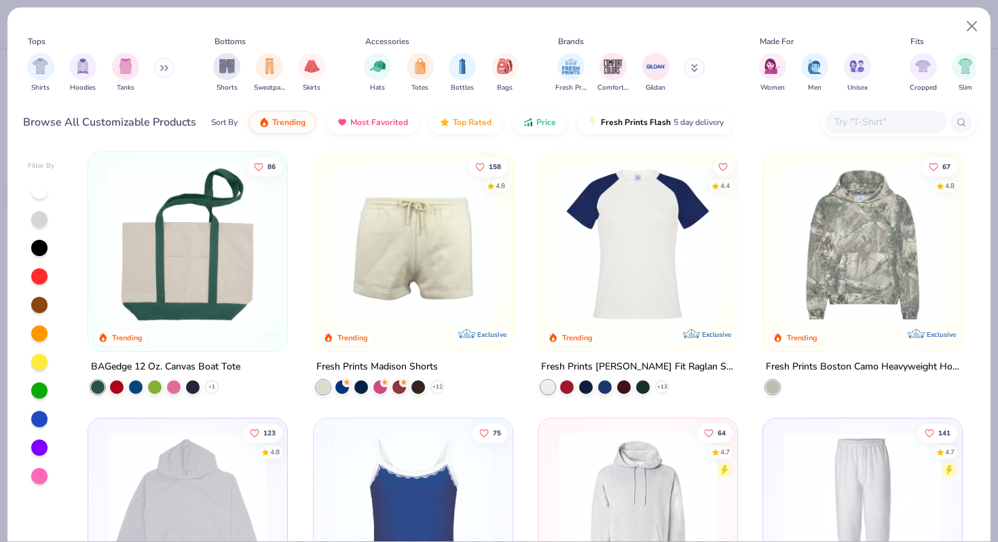
click at [675, 296] on img at bounding box center [638, 245] width 172 height 158
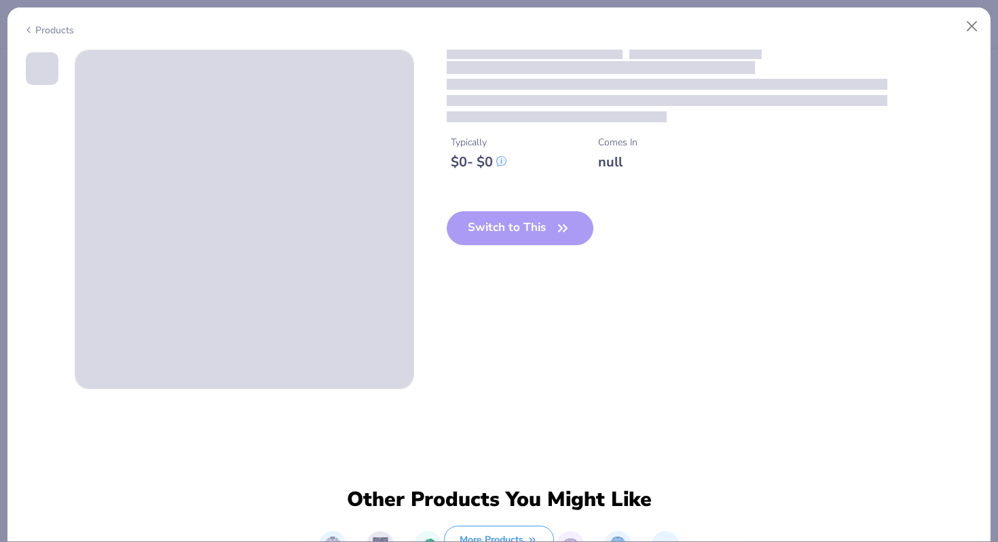
click at [56, 24] on div "Products" at bounding box center [48, 30] width 51 height 14
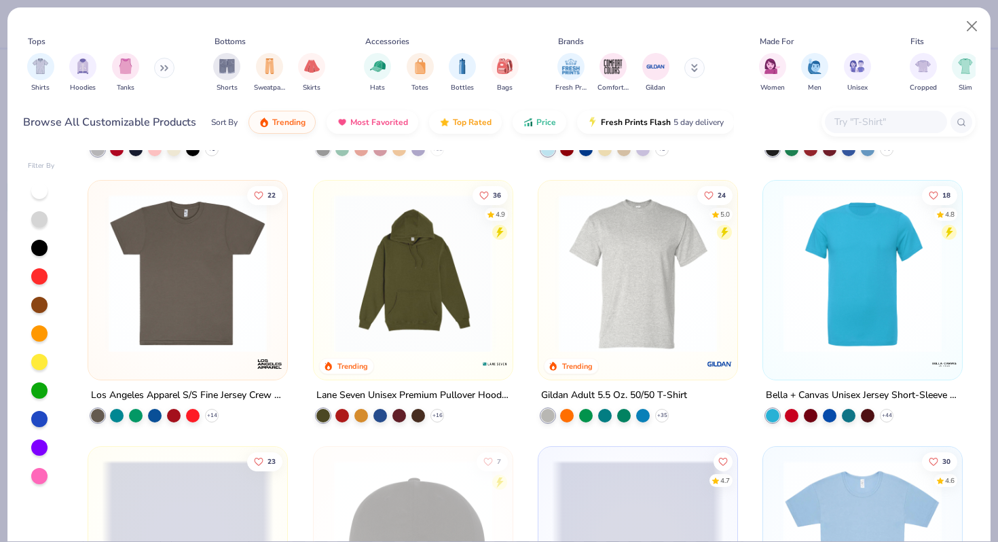
scroll to position [4239, 0]
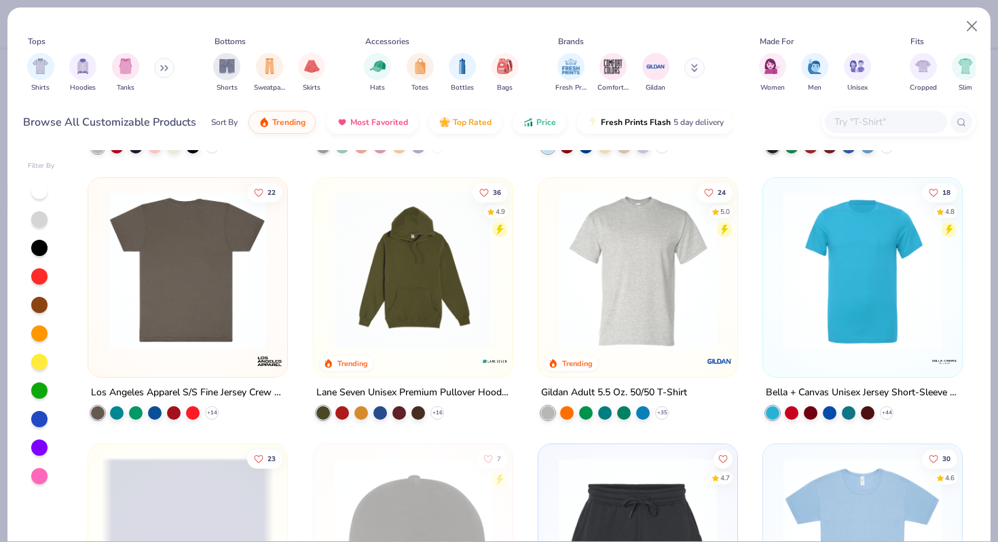
click at [179, 292] on img at bounding box center [188, 270] width 172 height 158
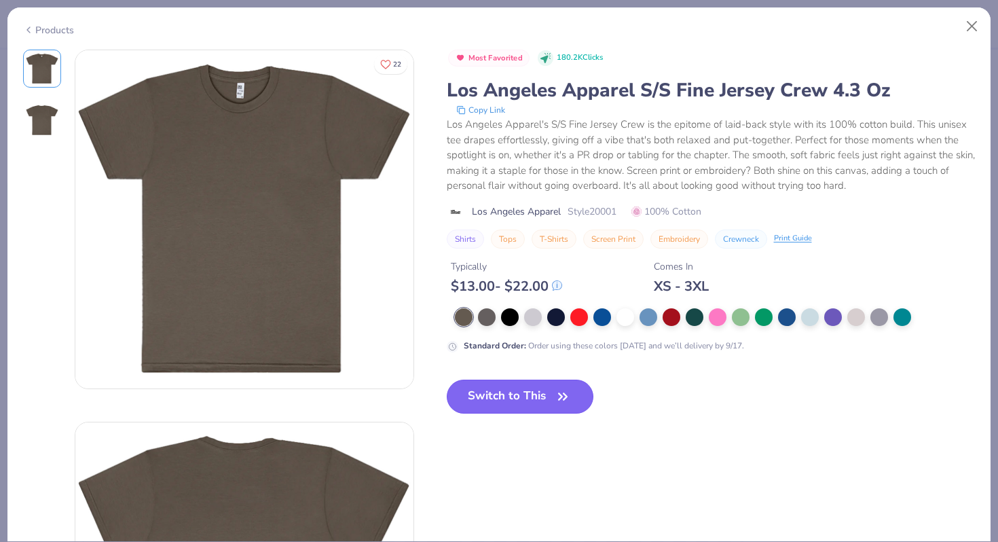
click at [527, 397] on button "Switch to This" at bounding box center [520, 396] width 147 height 34
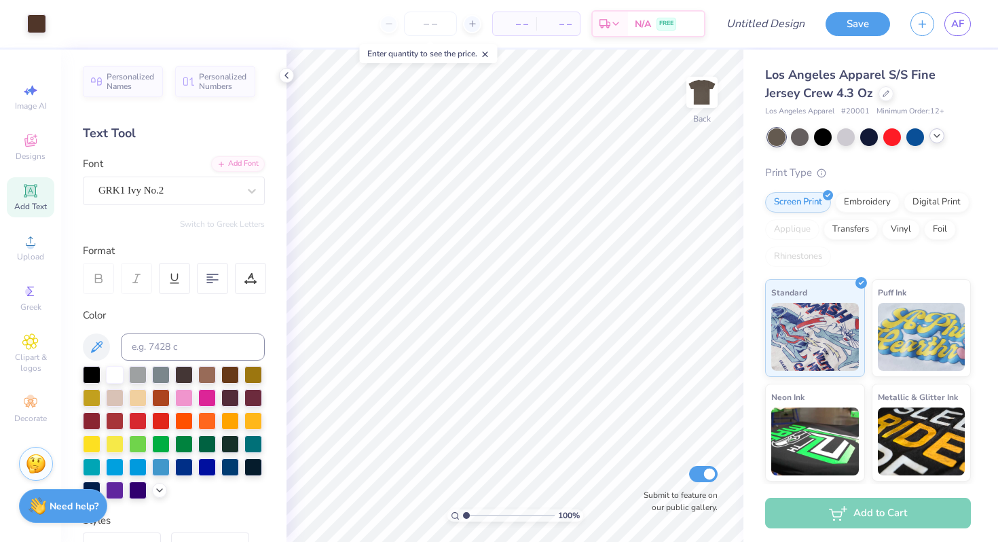
click at [940, 134] on icon at bounding box center [936, 135] width 11 height 11
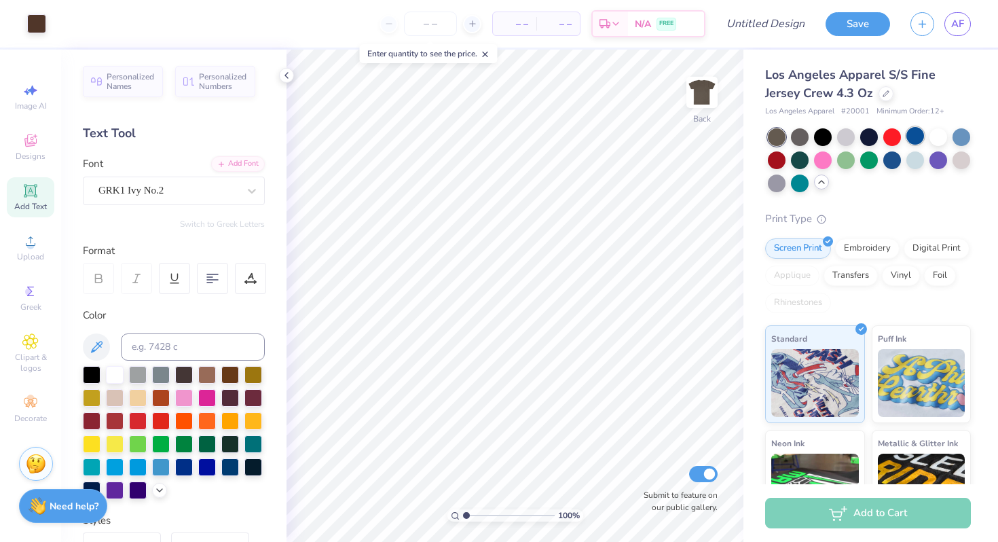
click at [918, 138] on div at bounding box center [915, 136] width 18 height 18
click at [796, 165] on div at bounding box center [800, 159] width 18 height 18
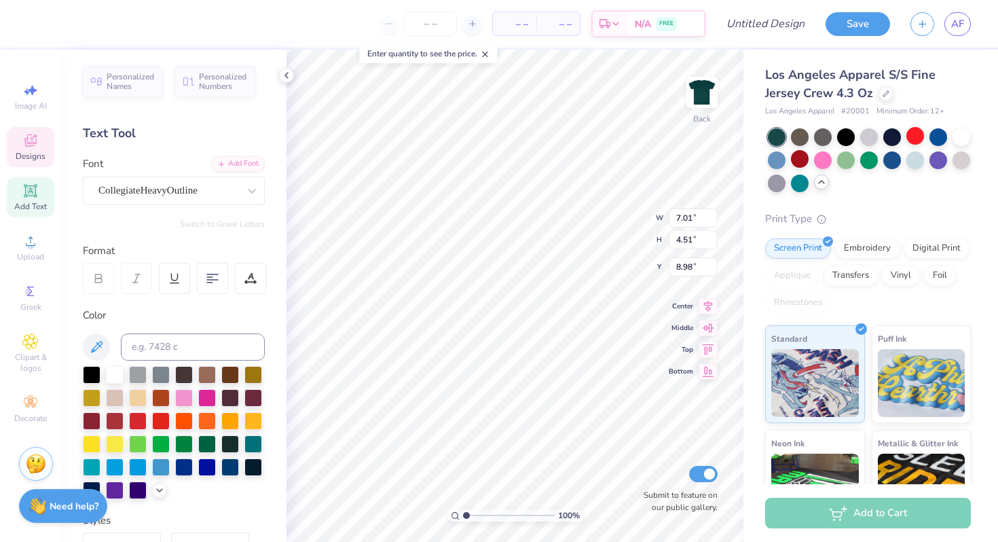
click at [650, 481] on div "100 % Back W 7.01 7.01 " H 4.51 4.51 " Y 8.98 8.98 " Center Middle Top Bottom S…" at bounding box center [514, 296] width 457 height 492
type input "8.96"
type input "11.65"
type input "7.51"
type input "9.70"
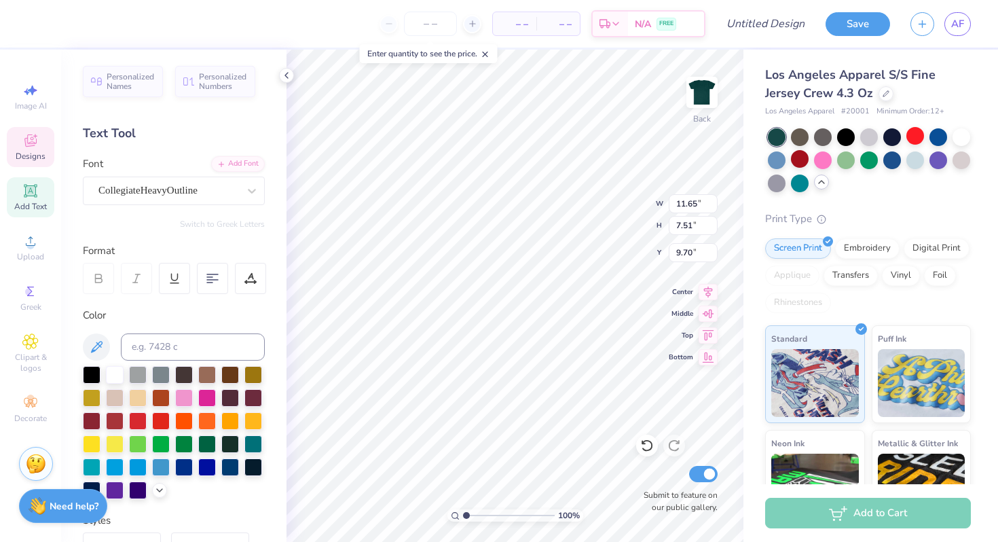
type input "1.52"
type input "1.46"
type input "1.54"
type input "2.73"
type input "2.62"
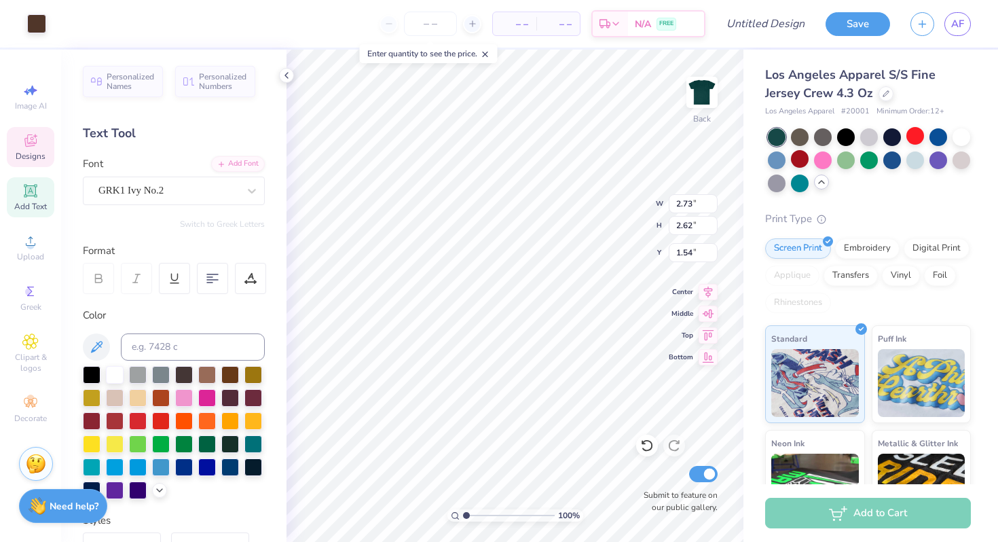
type input "1.89"
type input "0.63"
type input "6.70"
type input "5.53"
type input "1.84"
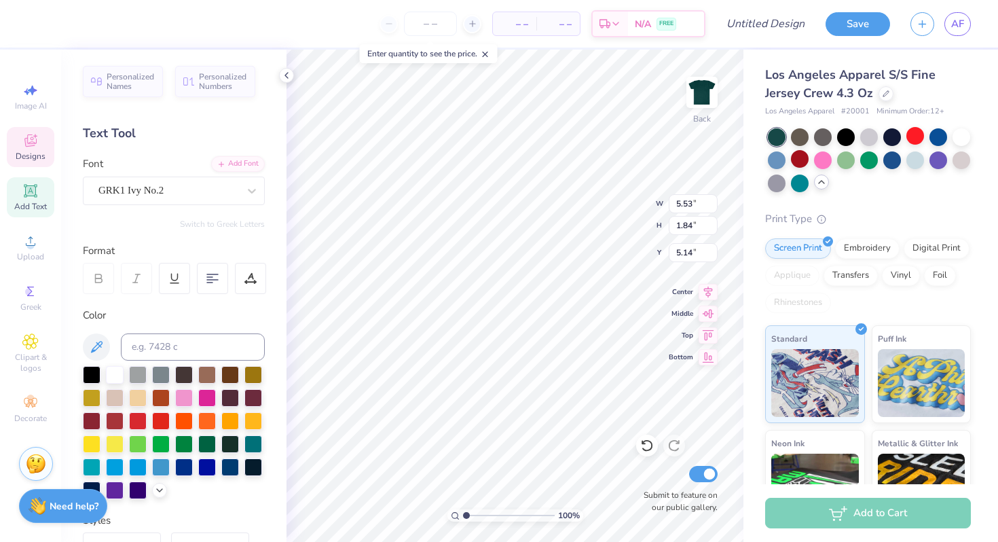
type input "1.16"
type input "1.81"
type input "0.36"
type input "3.00"
type input "8.51"
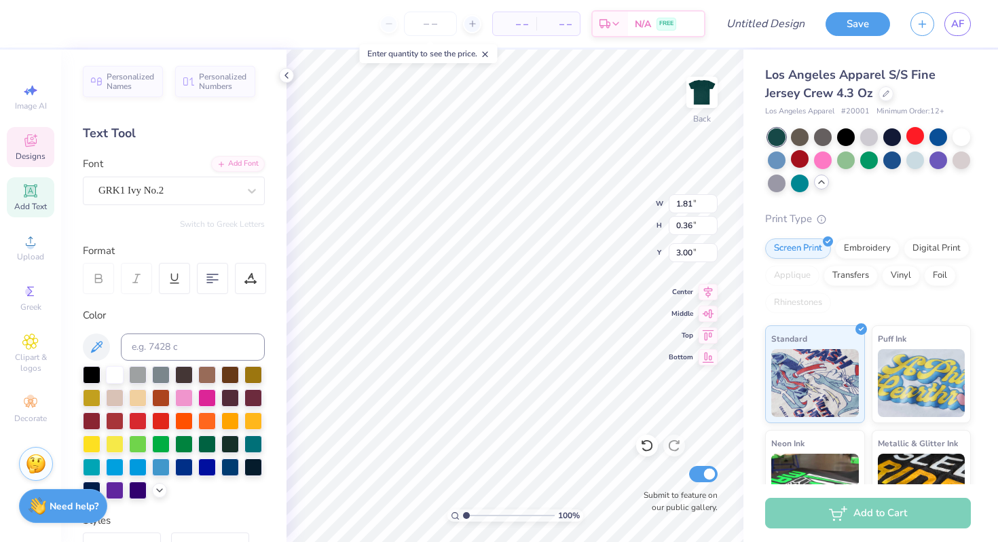
type input "1.69"
type input "5.07"
type textarea "chi Omega"
type input "2.35"
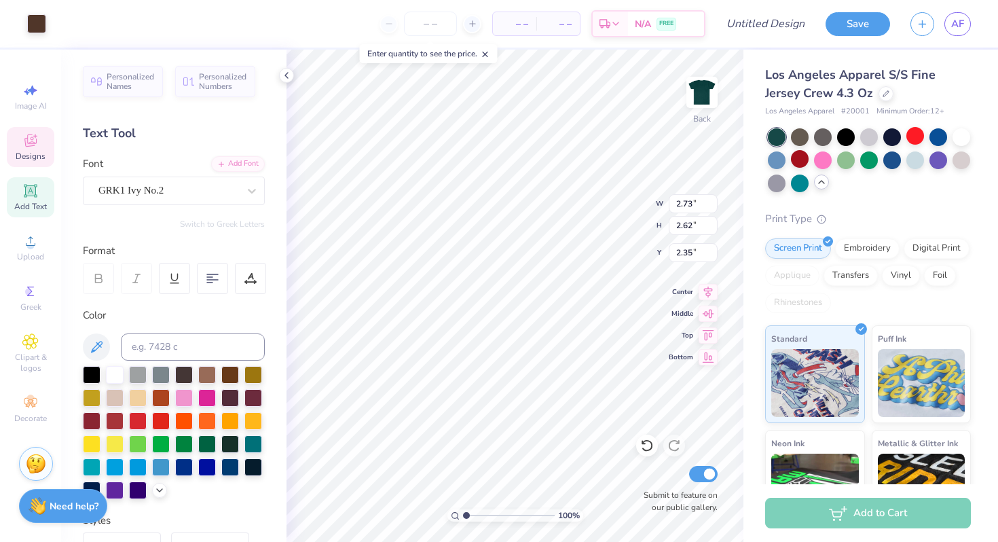
type input "11.78"
type input "1.60"
type input "5.30"
type input "11.65"
type input "7.51"
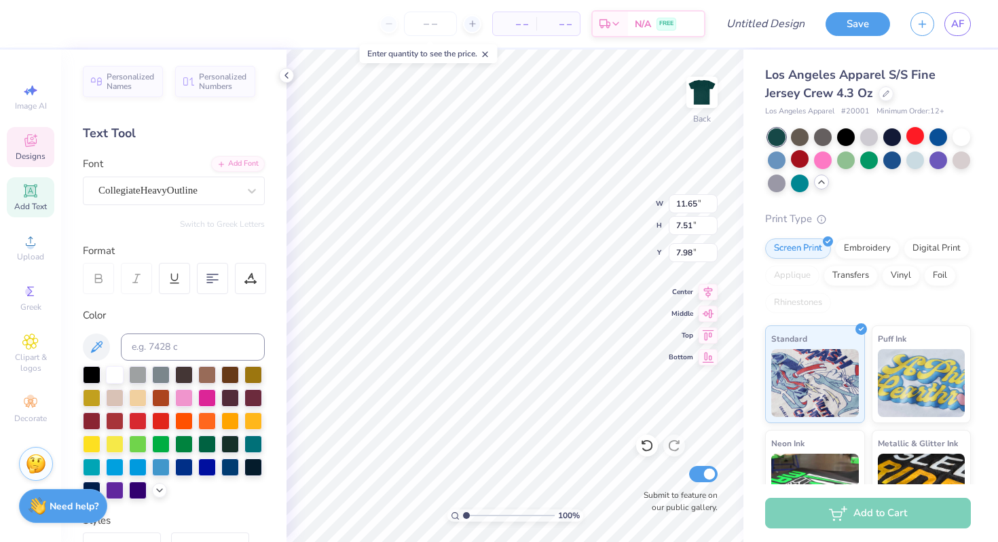
type input "8.01"
click at [253, 417] on div at bounding box center [253, 420] width 18 height 18
type input "11.78"
type input "10.22"
type input "5.30"
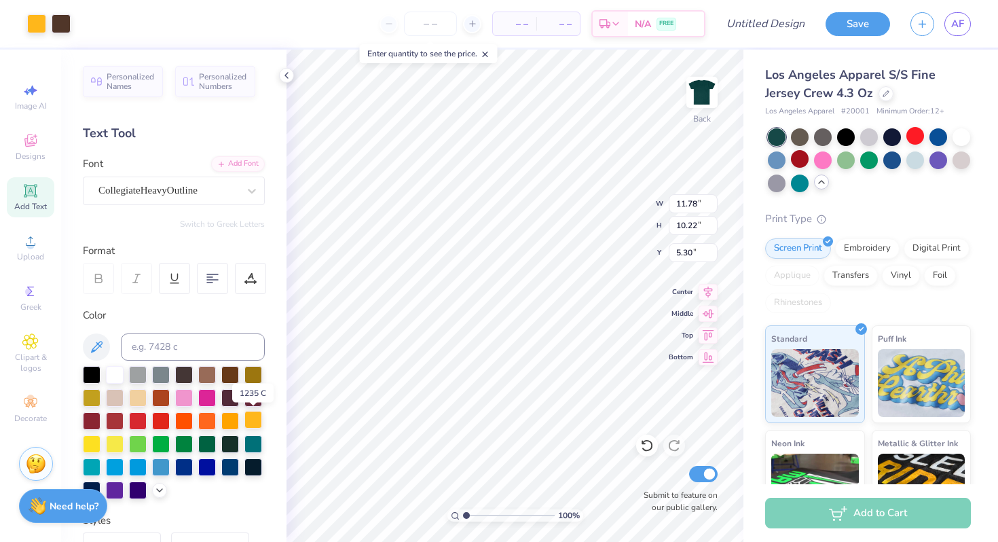
click at [248, 417] on div at bounding box center [253, 420] width 18 height 18
type input "15.24"
type input "14.36"
type input "1.16"
click at [253, 420] on div at bounding box center [253, 420] width 18 height 18
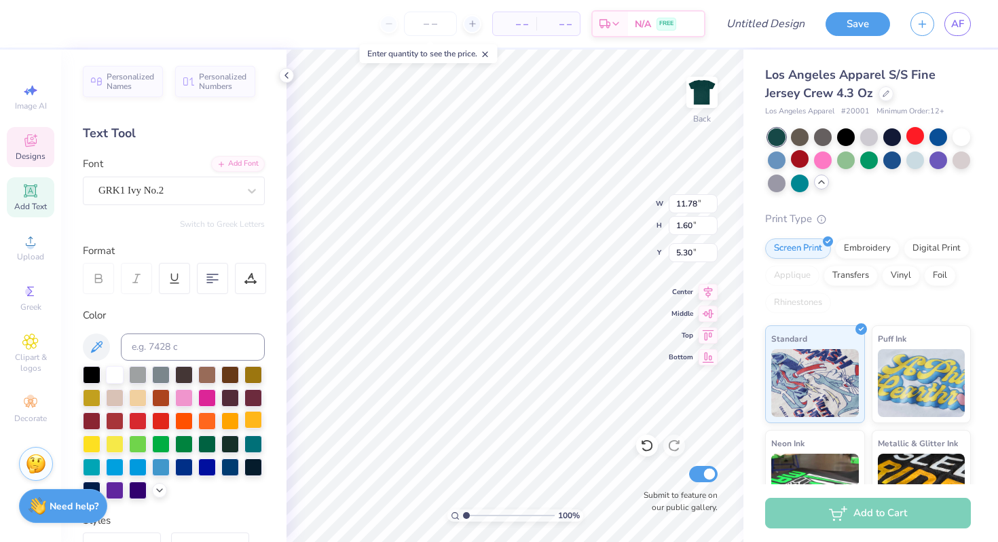
click at [257, 420] on div at bounding box center [253, 420] width 18 height 18
type input "2.73"
type input "2.62"
type input "2.35"
click at [244, 416] on div at bounding box center [253, 420] width 18 height 18
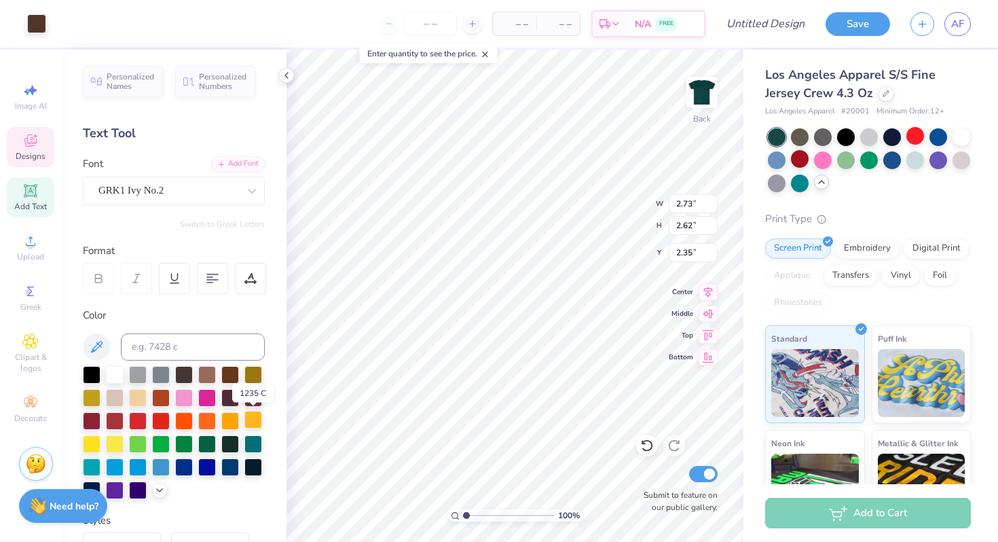
click at [254, 419] on div at bounding box center [253, 420] width 18 height 18
click at [251, 418] on div at bounding box center [253, 420] width 18 height 18
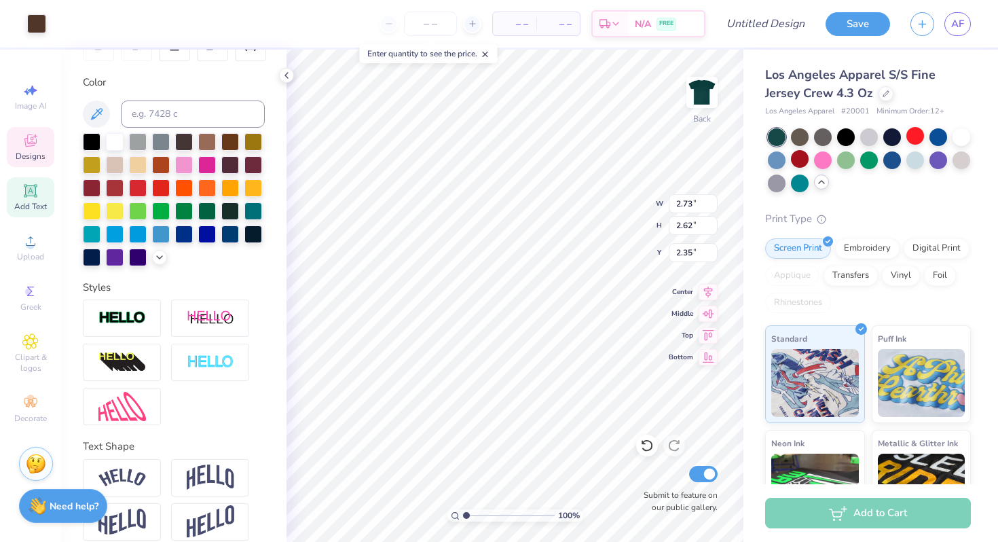
scroll to position [247, 0]
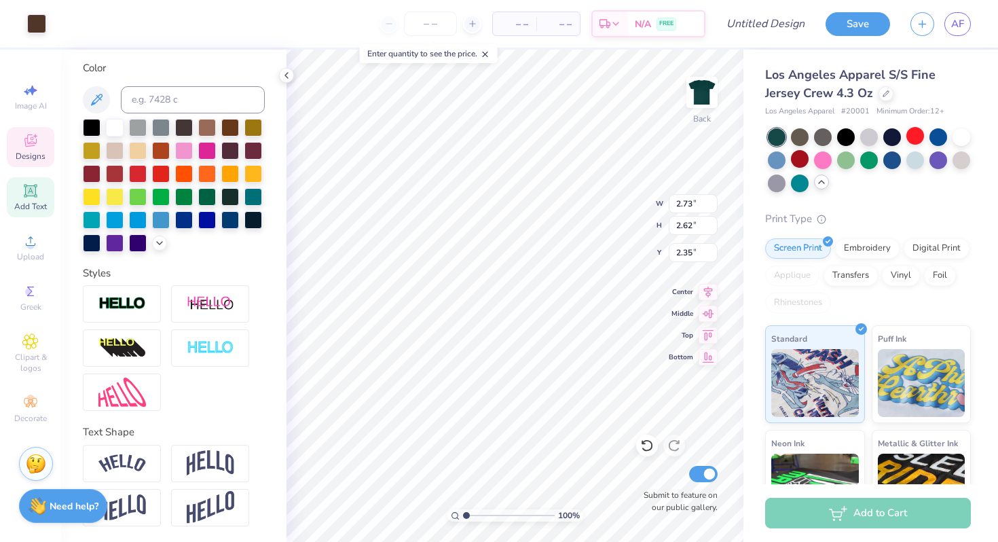
type input "5.53"
type input "1.84"
type input "1.16"
click at [253, 166] on div at bounding box center [253, 173] width 18 height 18
type input "5.49"
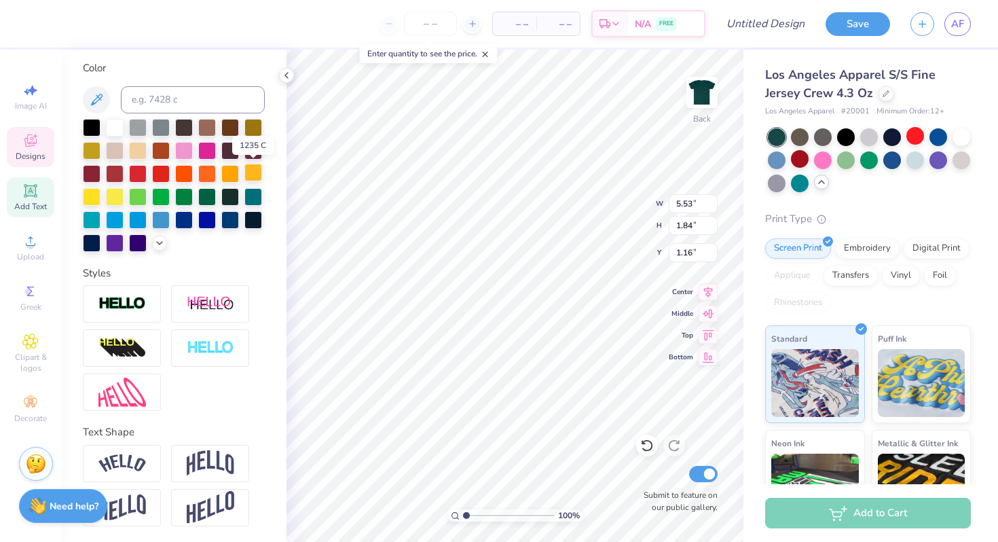
type input "1.82"
type input "1.37"
type input "2.28"
click at [259, 166] on div at bounding box center [253, 173] width 18 height 18
type textarea "x"
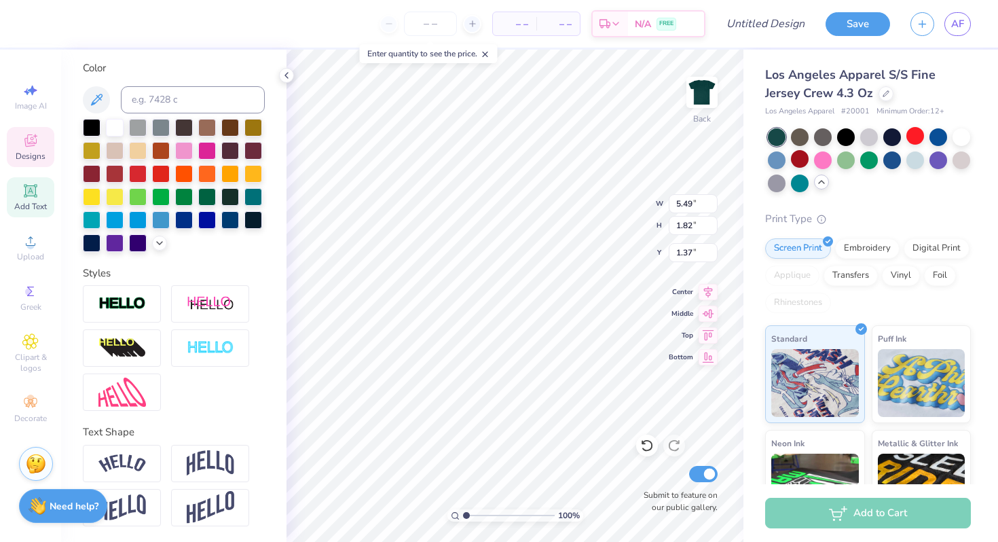
click at [41, 204] on span "Add Text" at bounding box center [30, 206] width 33 height 11
type input "6.00"
type input "1.74"
type input "11.38"
type input "1.56"
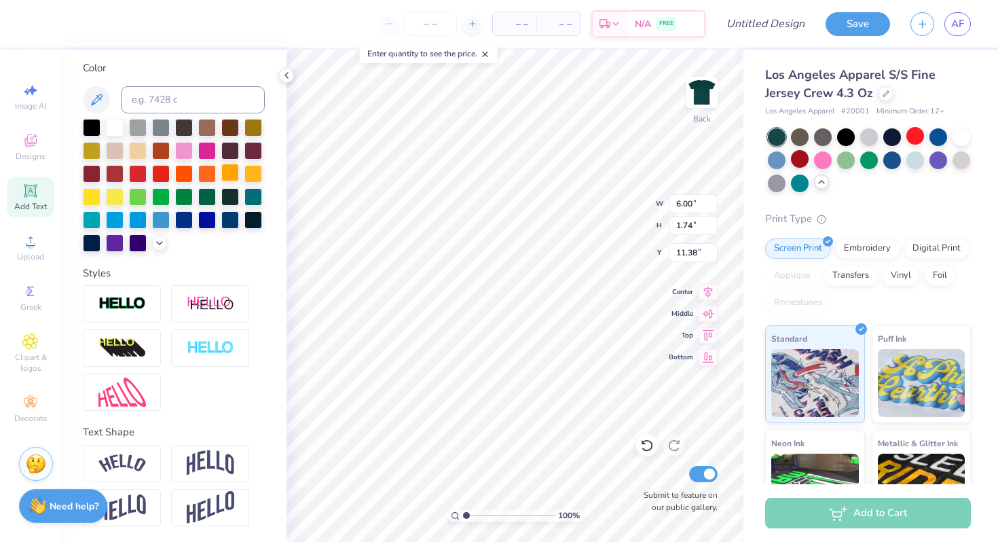
type input "1.82"
type input "1.18"
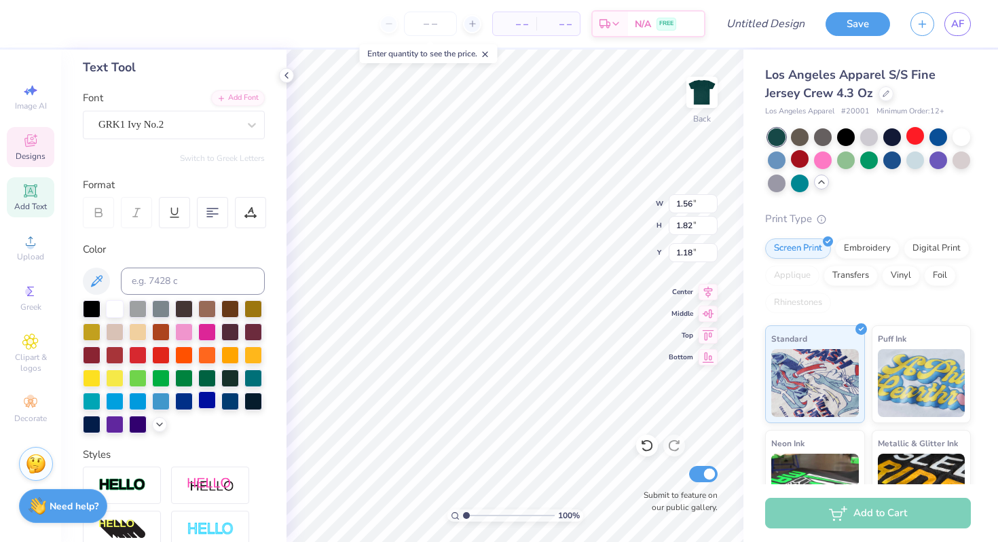
scroll to position [0, 0]
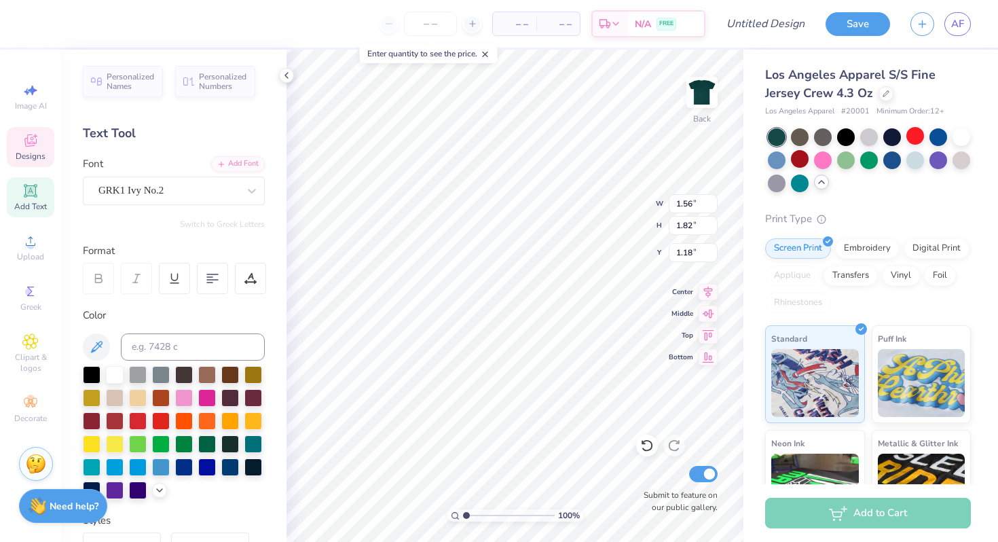
click at [223, 229] on div "Personalized Names Personalized Numbers Text Tool Add Font Font GRK1 Ivy No.2 S…" at bounding box center [173, 296] width 225 height 492
click at [35, 21] on div at bounding box center [36, 22] width 19 height 19
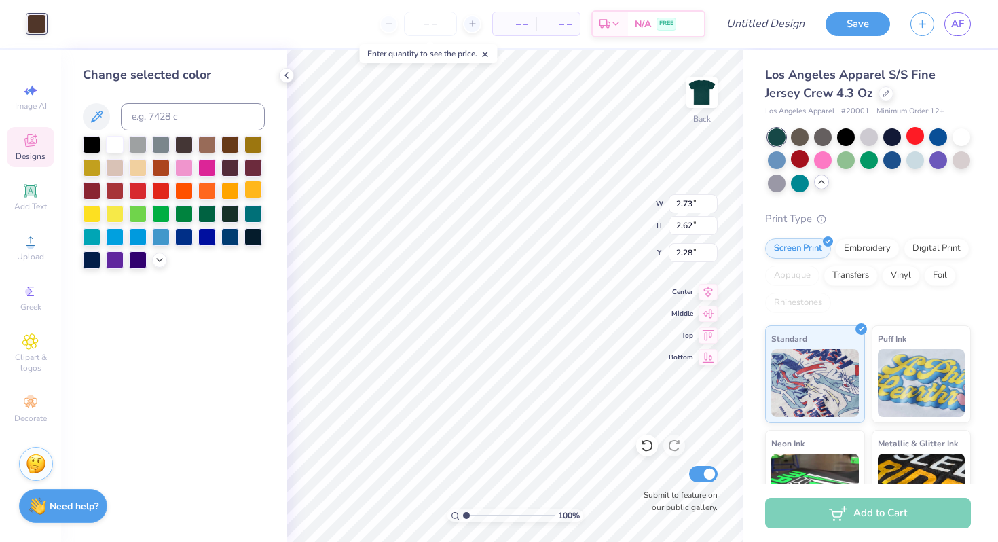
click at [257, 188] on div at bounding box center [253, 190] width 18 height 18
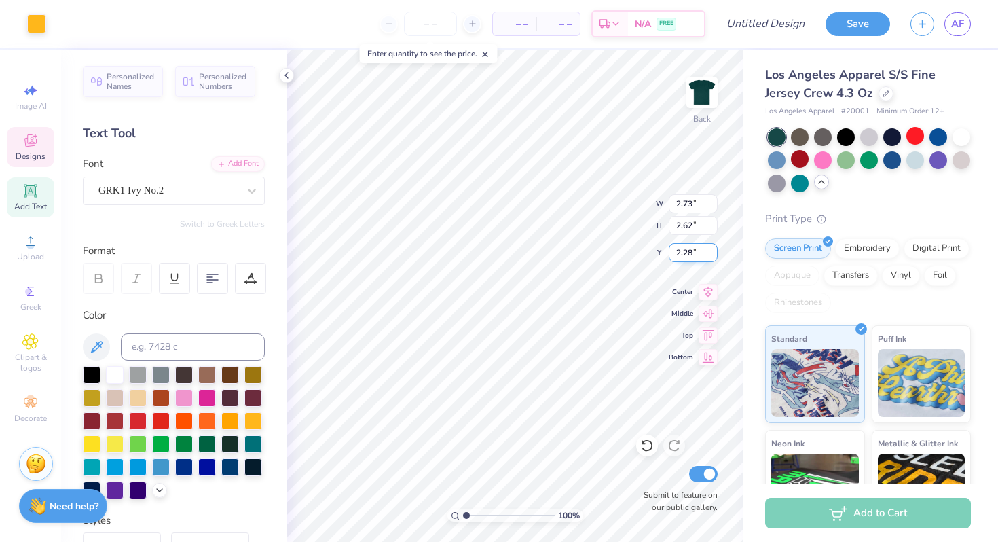
type input "11.78"
type input "1.60"
type input "5.30"
click at [945, 136] on div at bounding box center [938, 136] width 18 height 18
type input "11.65"
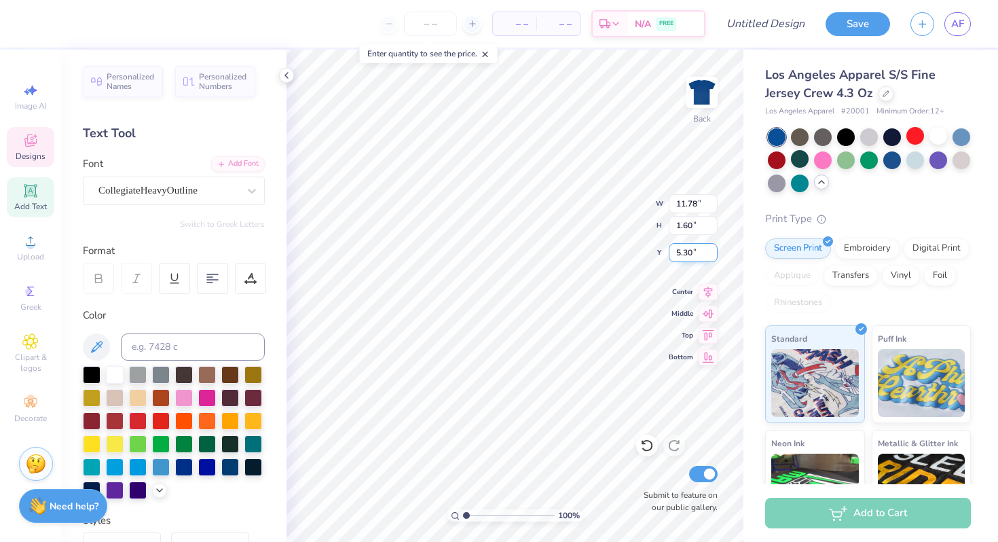
type input "7.51"
type input "8.01"
click at [117, 377] on div at bounding box center [115, 373] width 18 height 18
type input "11.78"
type input "1.60"
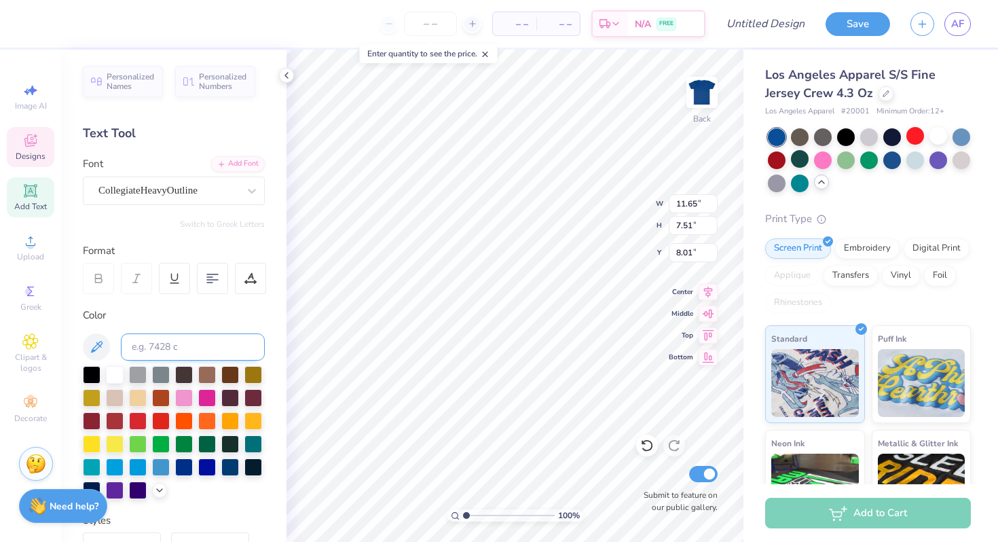
type input "5.30"
click at [115, 371] on div at bounding box center [115, 373] width 18 height 18
type input "2.03"
type input "10.50"
type input "6.00"
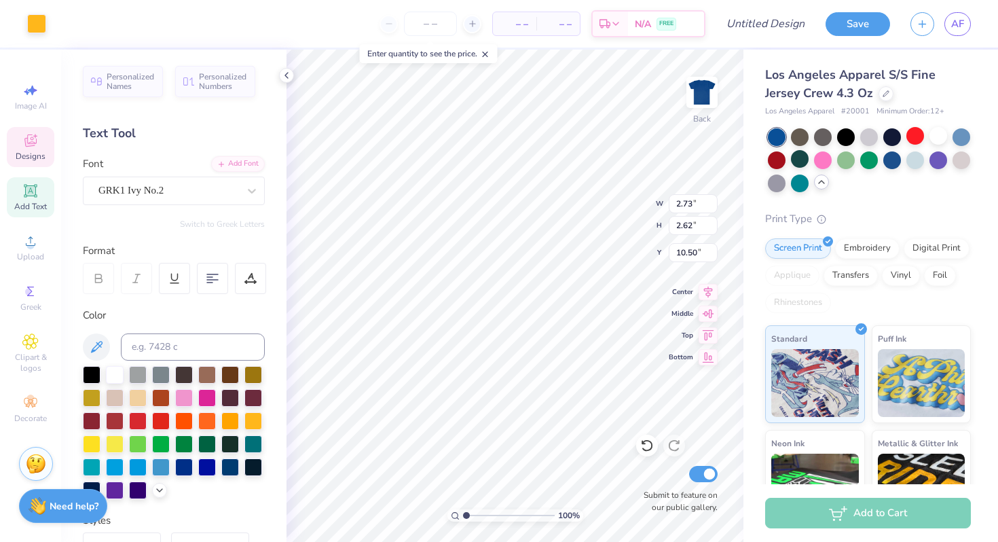
type input "1.74"
type input "11.38"
type input "9.05"
type input "5.97"
type input "2.73"
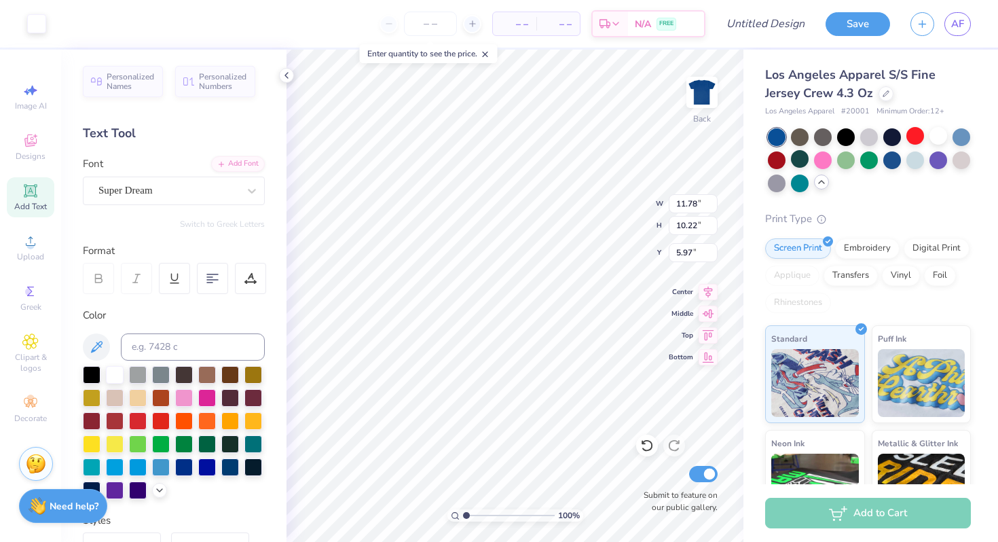
type input "2.62"
type input "2.40"
click at [33, 22] on div at bounding box center [36, 22] width 19 height 19
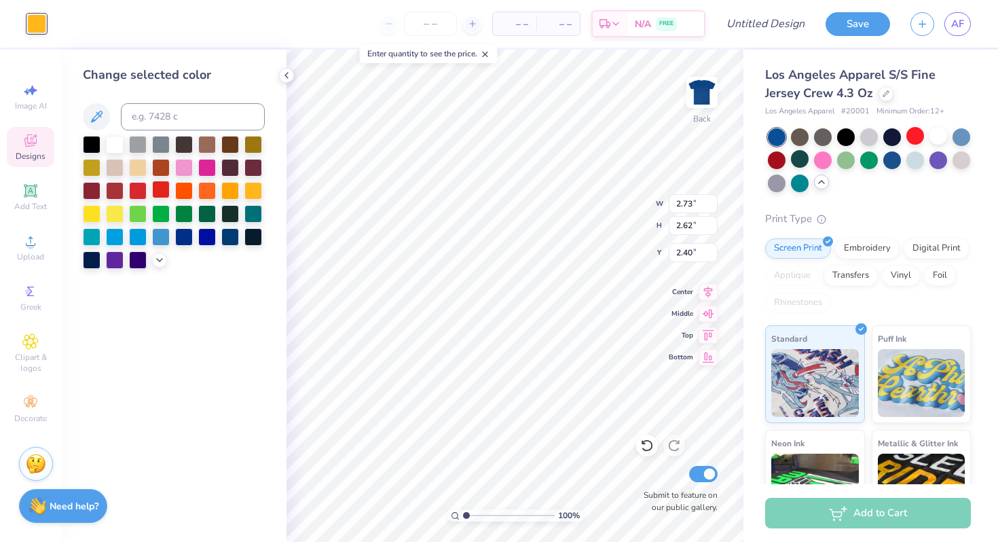
click at [159, 196] on div at bounding box center [161, 190] width 18 height 18
click at [212, 186] on div at bounding box center [207, 190] width 18 height 18
click at [189, 164] on div at bounding box center [184, 166] width 18 height 18
click at [252, 208] on div at bounding box center [253, 213] width 18 height 18
click at [117, 253] on div at bounding box center [115, 259] width 18 height 18
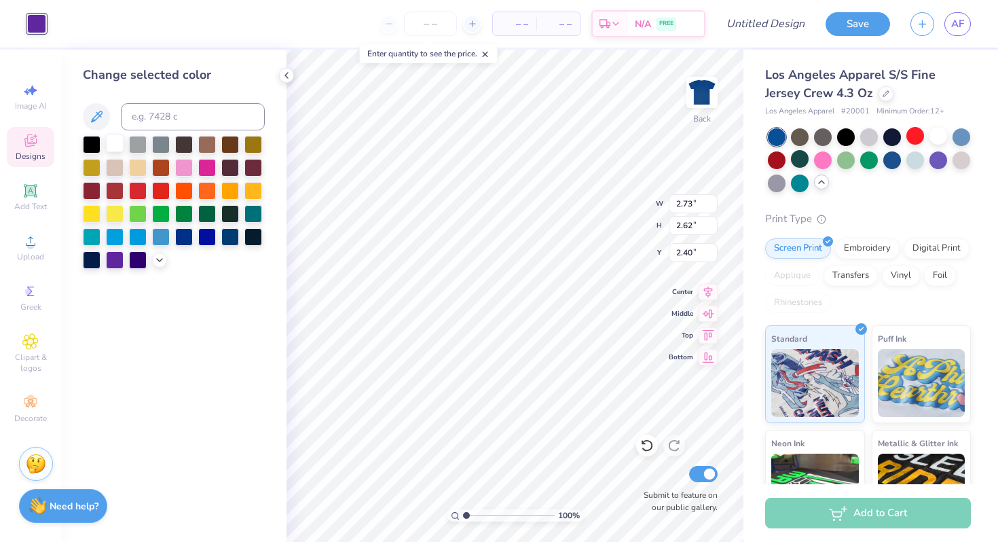
click at [113, 146] on div at bounding box center [115, 143] width 18 height 18
